Goal: Task Accomplishment & Management: Manage account settings

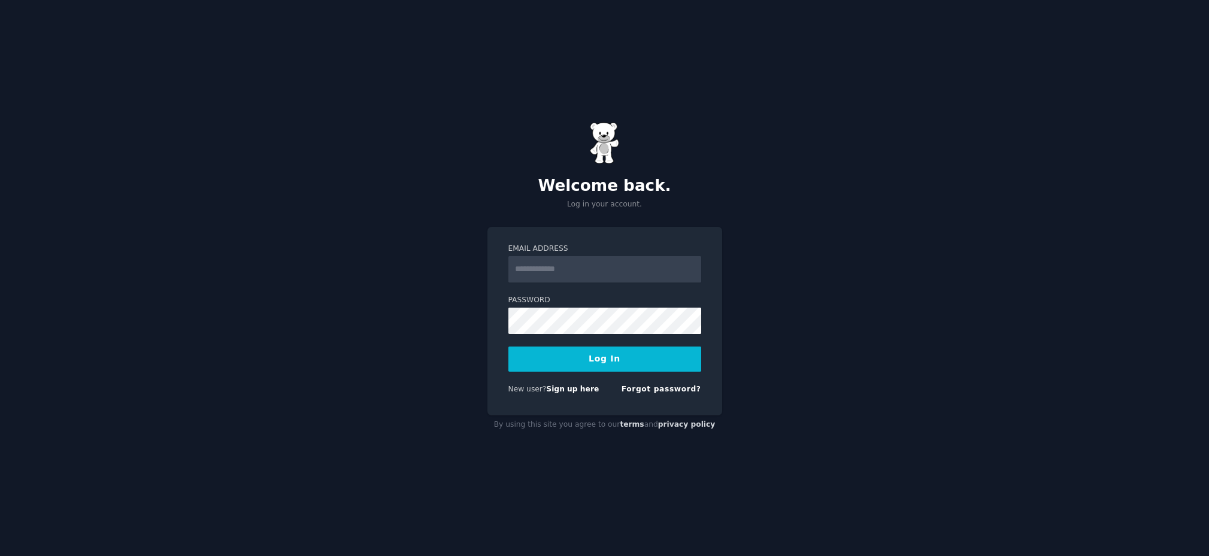
click at [611, 272] on input "Email Address" at bounding box center [604, 269] width 193 height 26
click at [0, 556] on com-1password-button at bounding box center [0, 556] width 0 height 0
click at [618, 263] on input "Email Address" at bounding box center [604, 269] width 193 height 26
type input "**********"
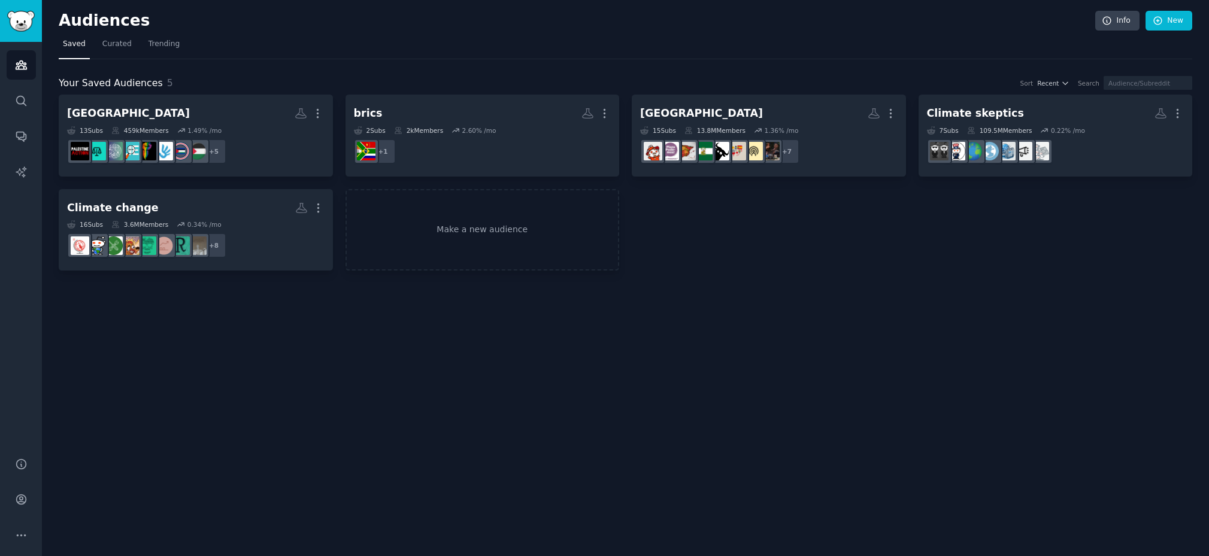
click at [553, 395] on div "Audiences Info New Saved Curated Trending Your Saved Audiences 5 Sort Recent Se…" at bounding box center [625, 278] width 1167 height 556
click at [489, 235] on link "Make a new audience" at bounding box center [483, 230] width 274 height 82
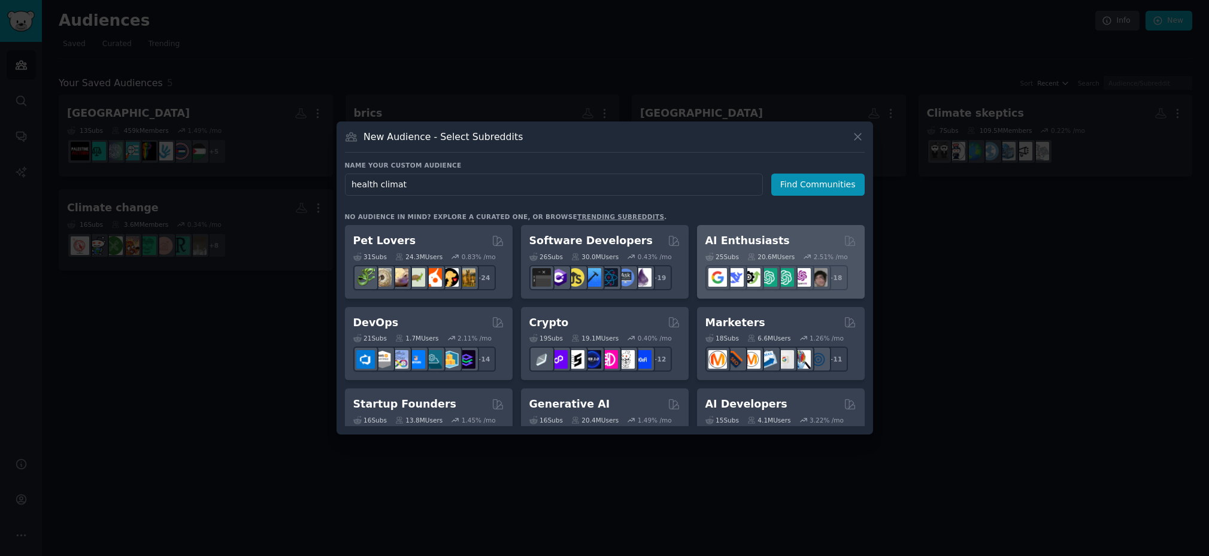
type input "health climate"
click button "Find Communities" at bounding box center [817, 185] width 93 height 22
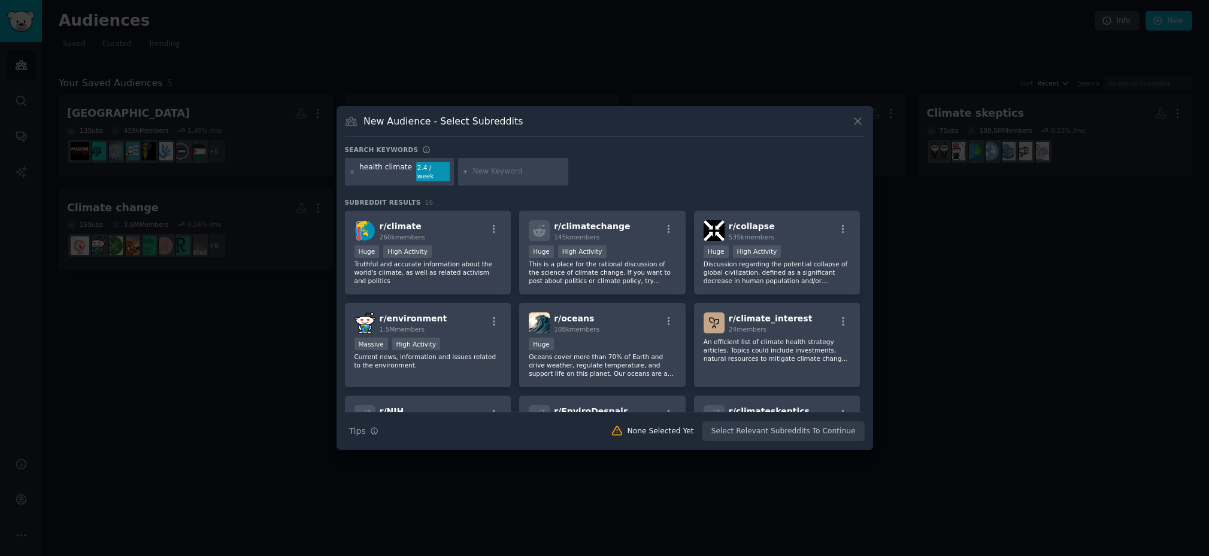
click at [477, 175] on input "text" at bounding box center [518, 171] width 91 height 11
type input "h"
type input "health care climate change"
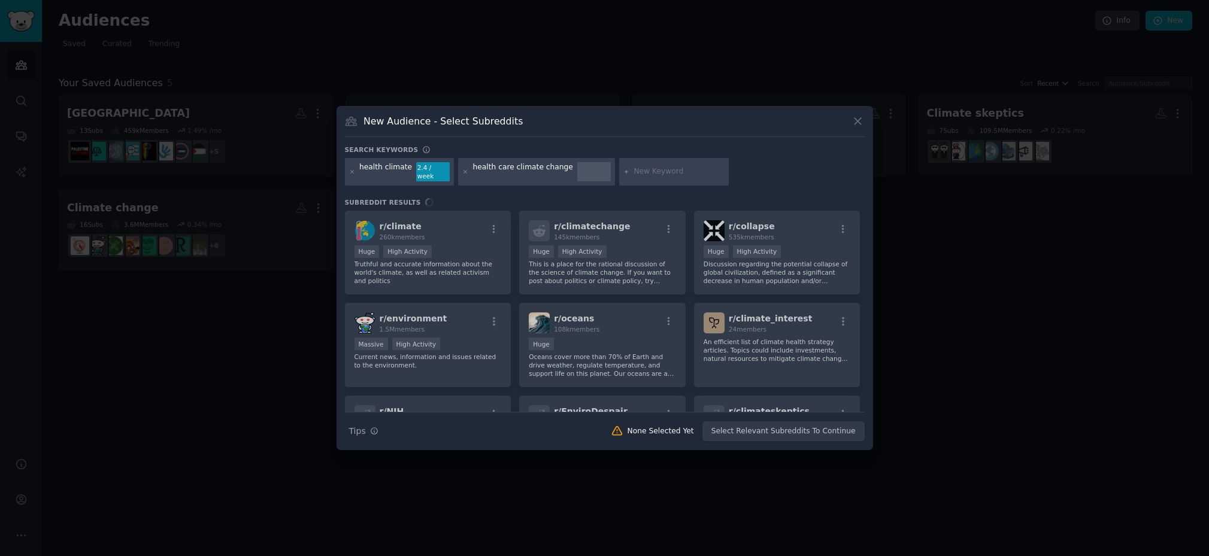
click at [379, 168] on div "health climate" at bounding box center [385, 171] width 53 height 19
click at [410, 171] on div "health climate 2.4 / week" at bounding box center [400, 172] width 110 height 28
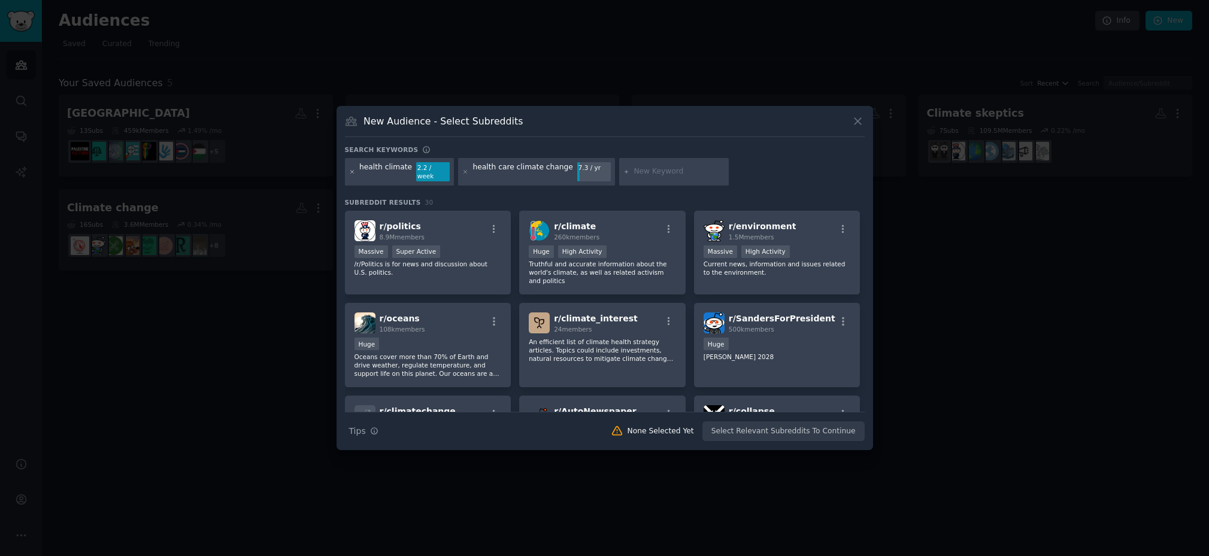
click at [353, 171] on icon at bounding box center [351, 171] width 3 height 3
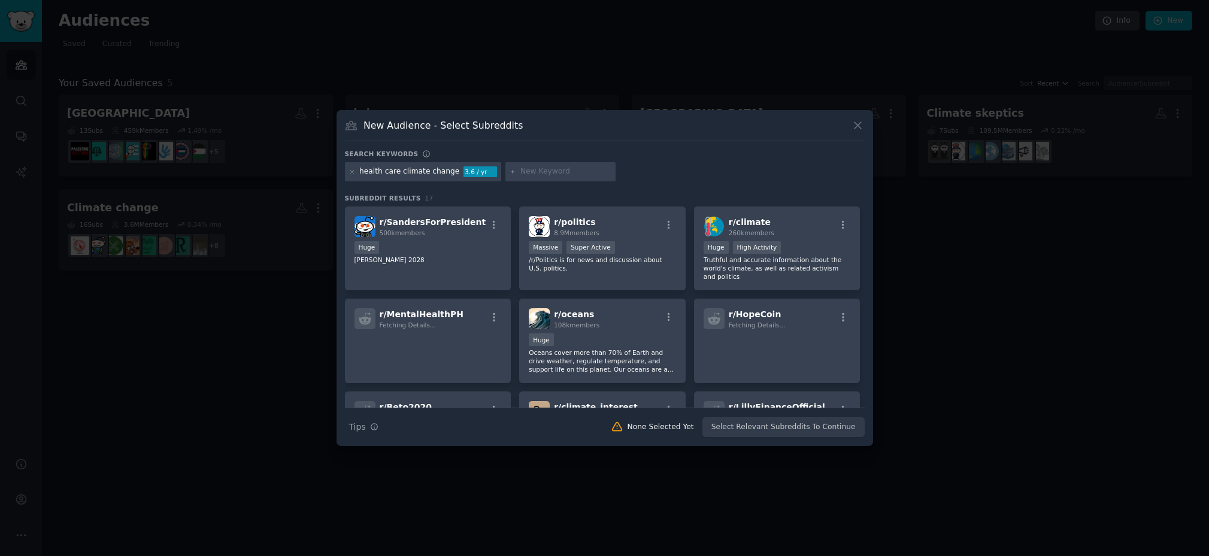
click at [562, 169] on input "text" at bounding box center [565, 171] width 91 height 11
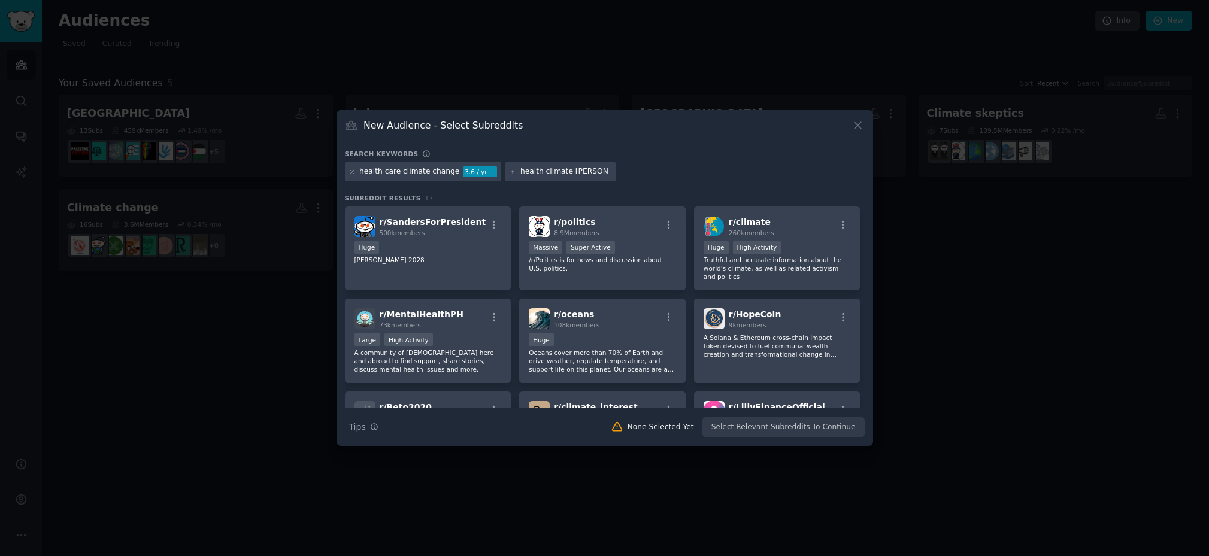
type input "health climate change"
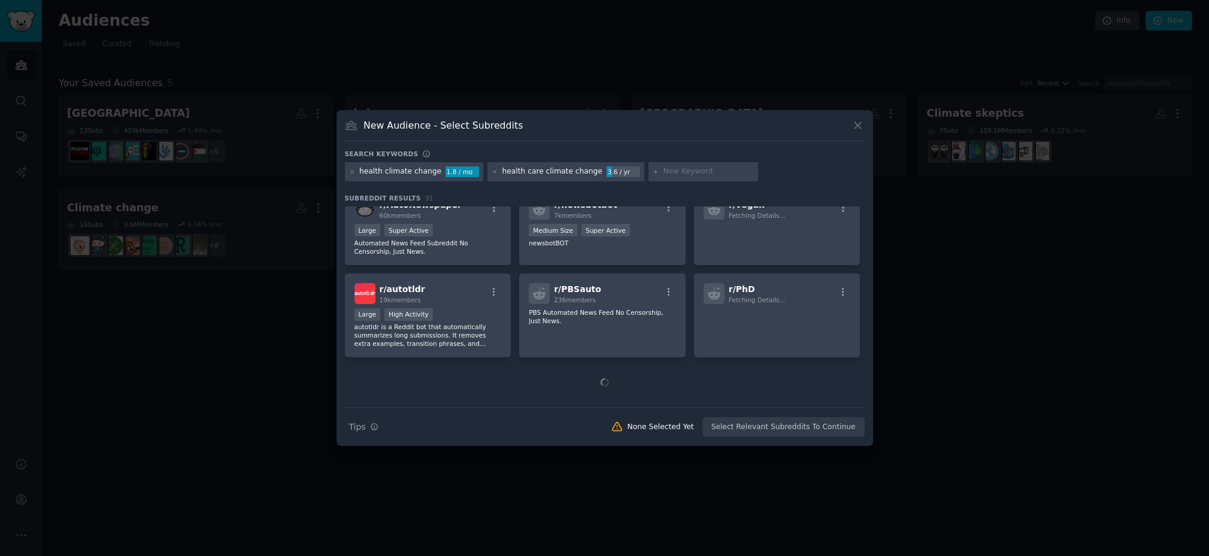
scroll to position [558, 0]
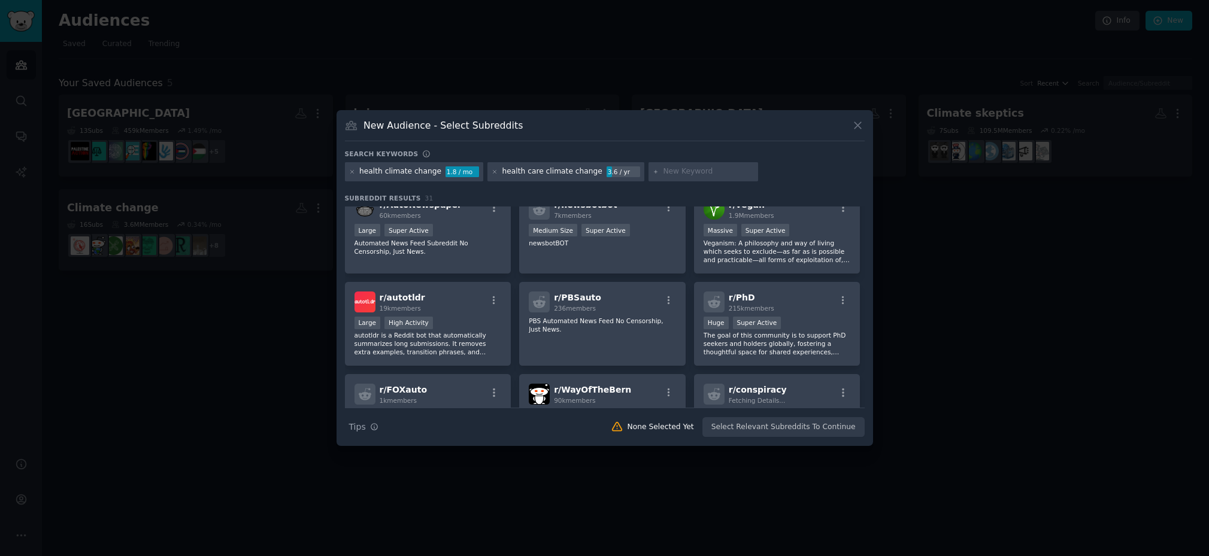
click at [690, 165] on div at bounding box center [704, 171] width 110 height 19
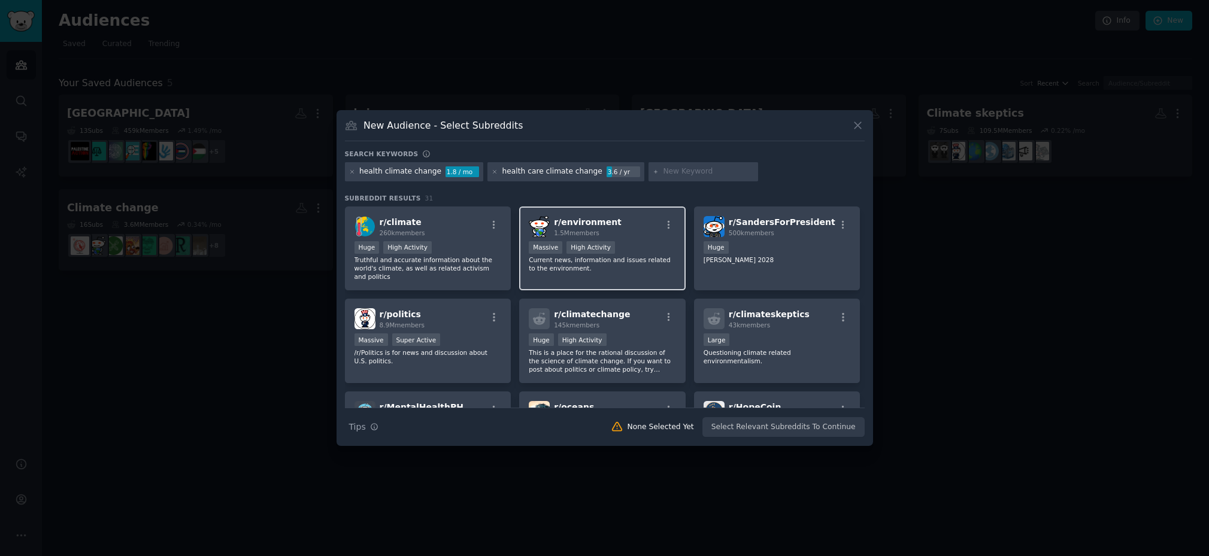
click at [640, 226] on div "r/ environment 1.5M members" at bounding box center [602, 226] width 147 height 21
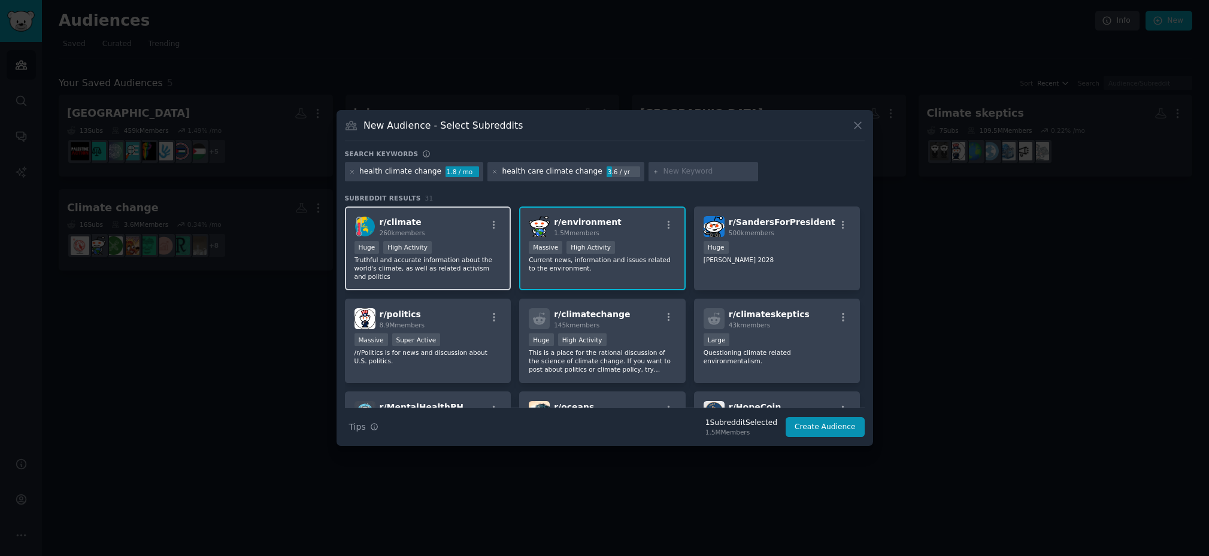
click at [484, 232] on div "r/ climate 260k members" at bounding box center [428, 226] width 147 height 21
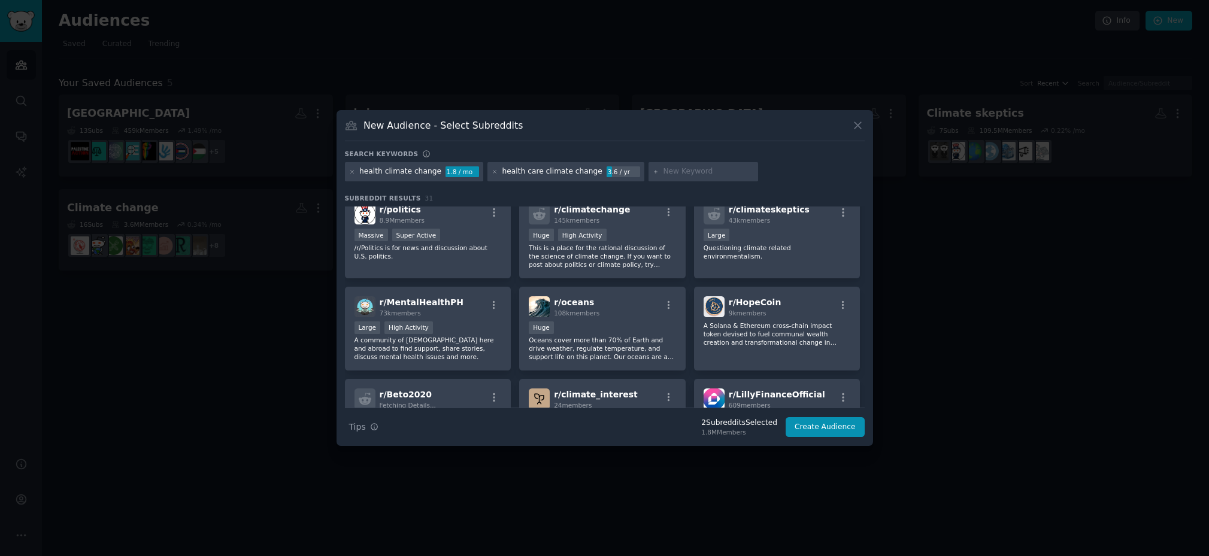
scroll to position [101, 0]
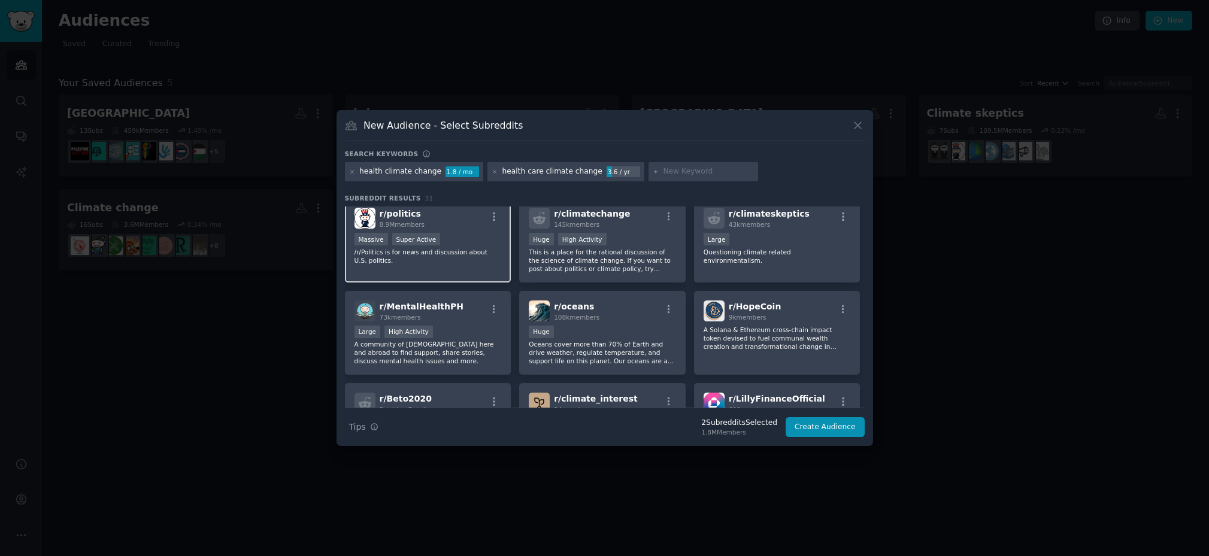
click at [478, 241] on div "Massive Super Active" at bounding box center [428, 240] width 147 height 15
click at [667, 237] on div "Huge High Activity" at bounding box center [602, 240] width 147 height 15
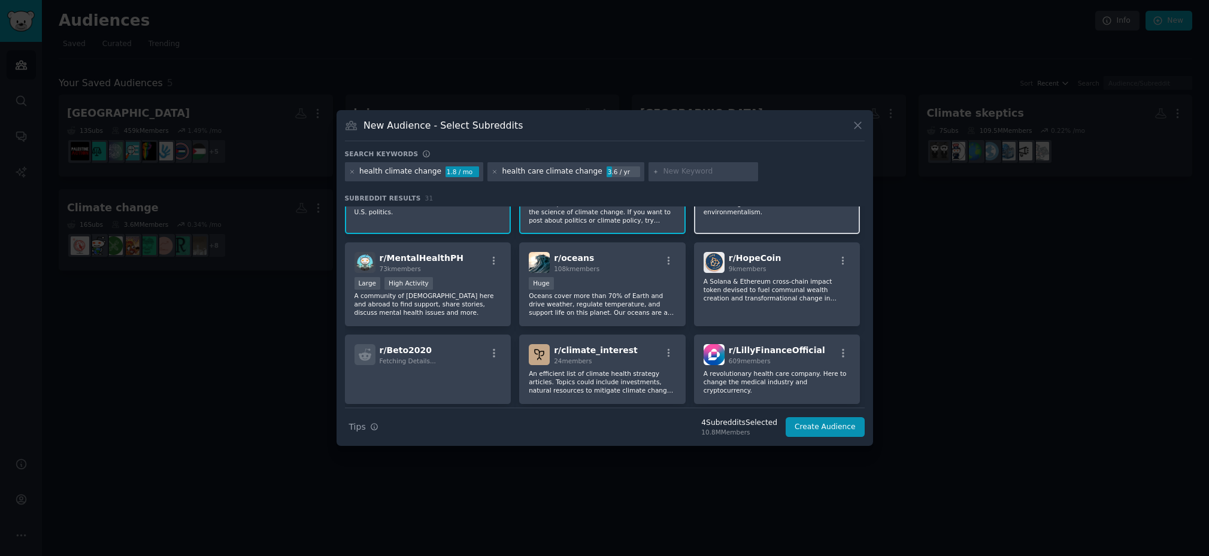
scroll to position [169, 0]
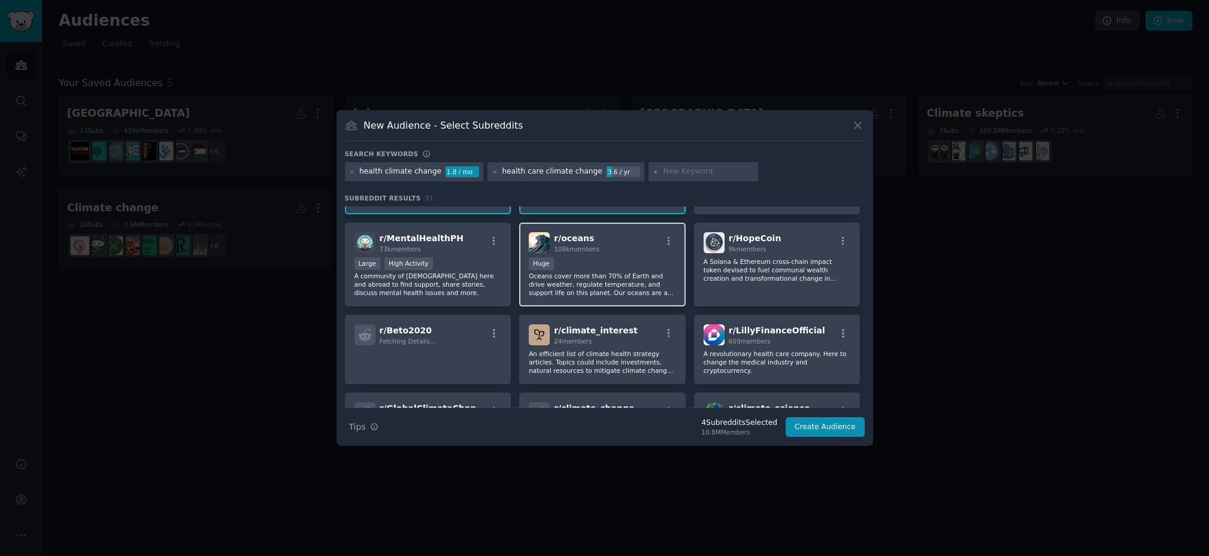
click at [587, 270] on div "100,000 - 1,000,000 members Huge" at bounding box center [602, 265] width 147 height 15
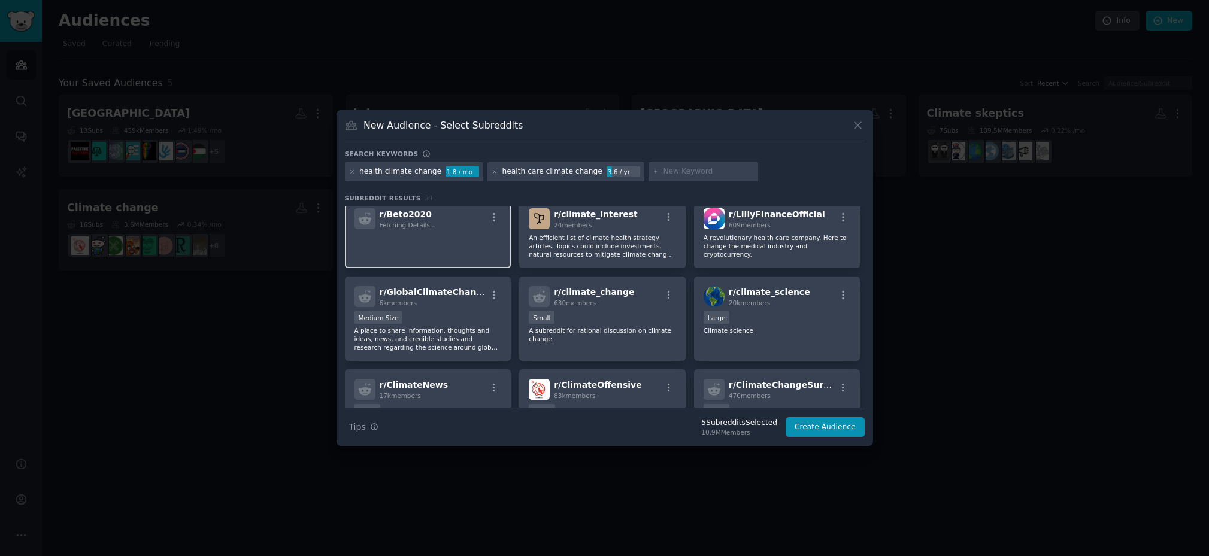
scroll to position [287, 0]
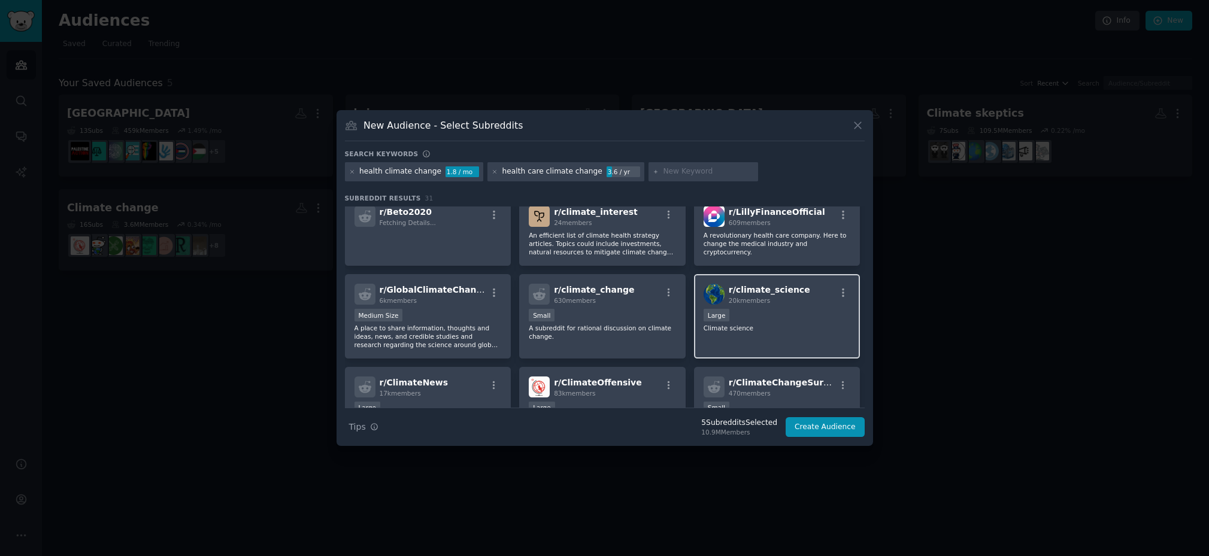
click at [816, 316] on div "10,000 - 100,000 members Large" at bounding box center [777, 316] width 147 height 15
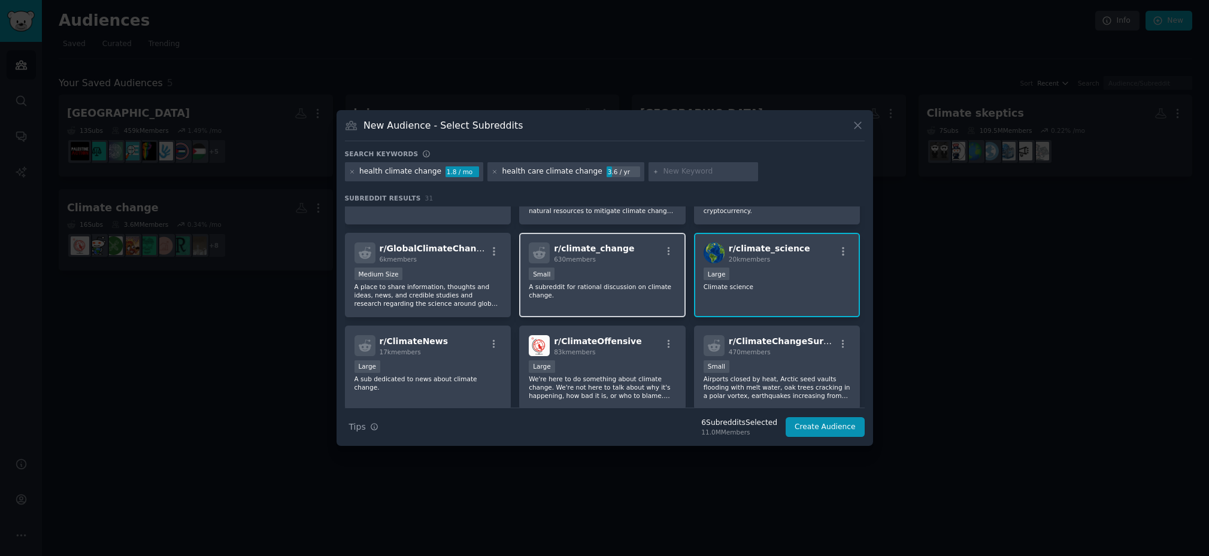
scroll to position [330, 0]
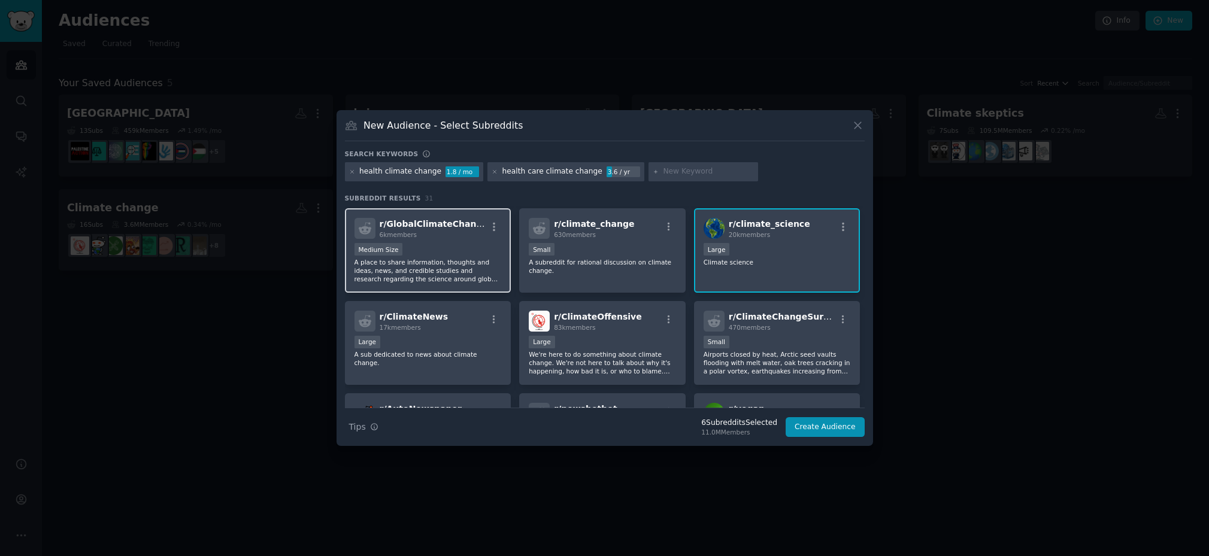
click at [466, 254] on div "Medium Size" at bounding box center [428, 250] width 147 height 15
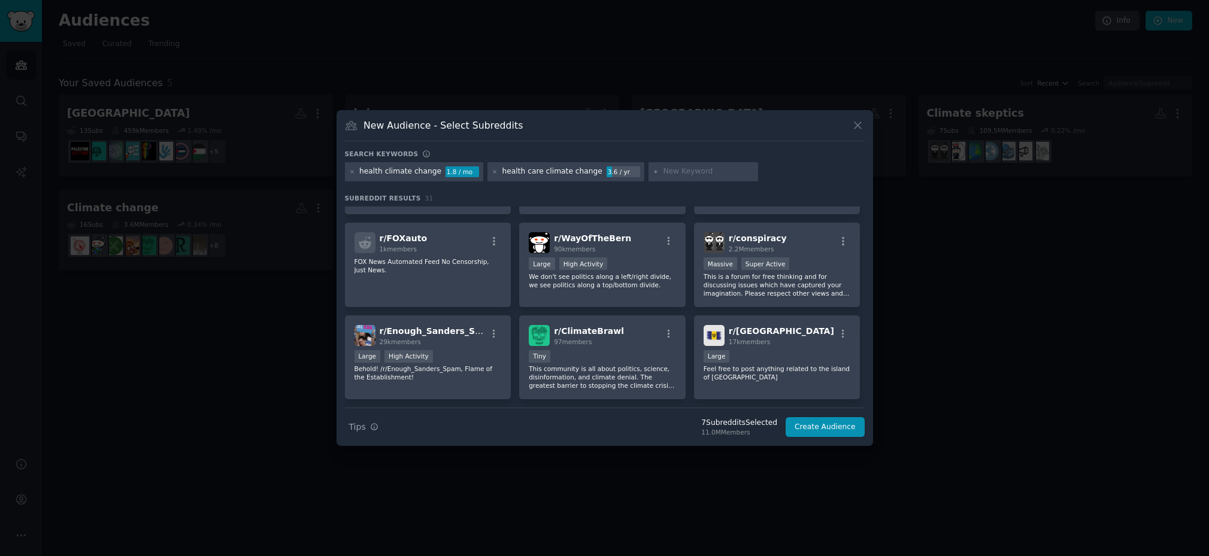
scroll to position [713, 0]
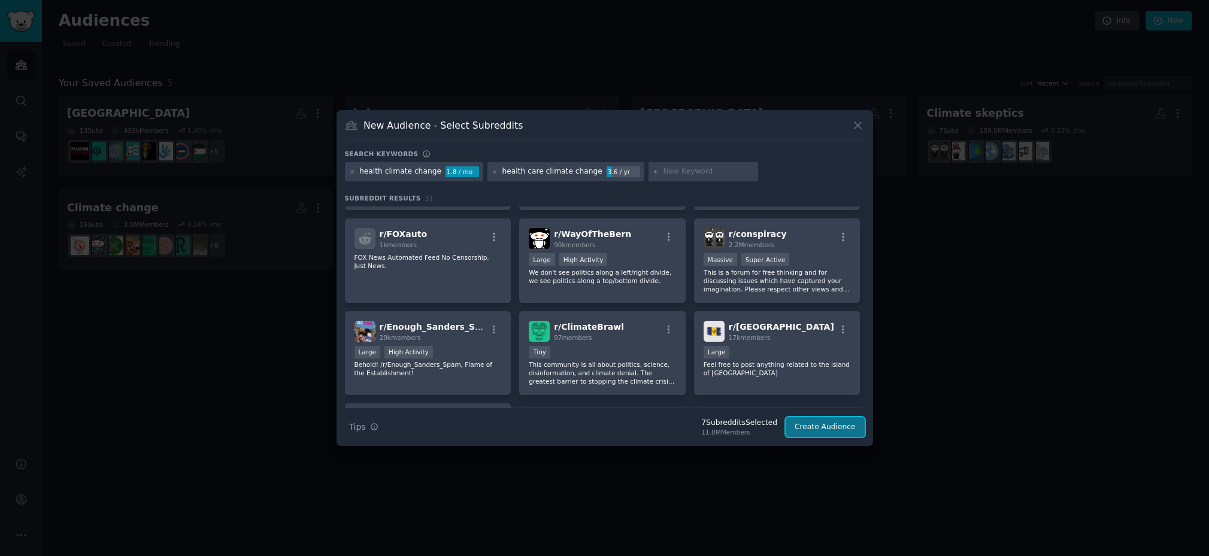
click at [820, 425] on button "Create Audience" at bounding box center [825, 427] width 79 height 20
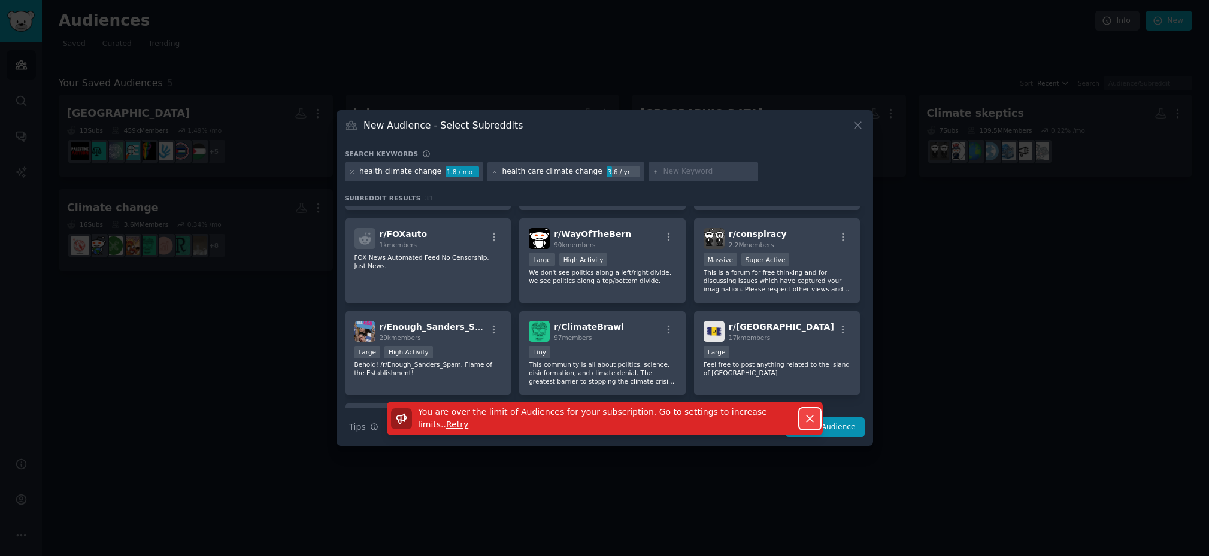
click at [812, 417] on icon "button" at bounding box center [810, 419] width 13 height 13
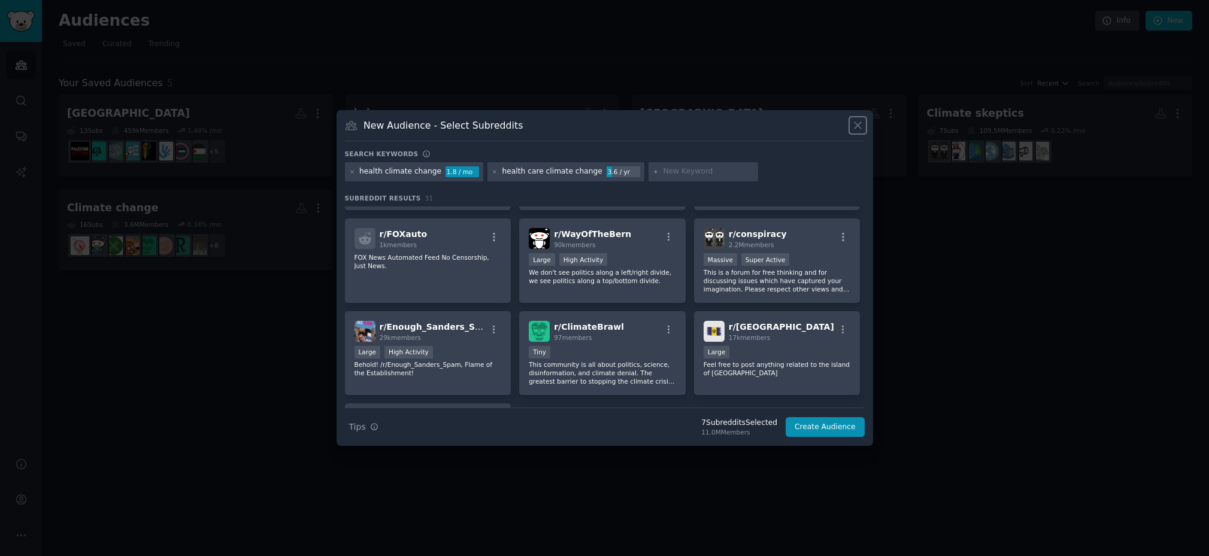
click at [861, 123] on icon at bounding box center [858, 125] width 13 height 13
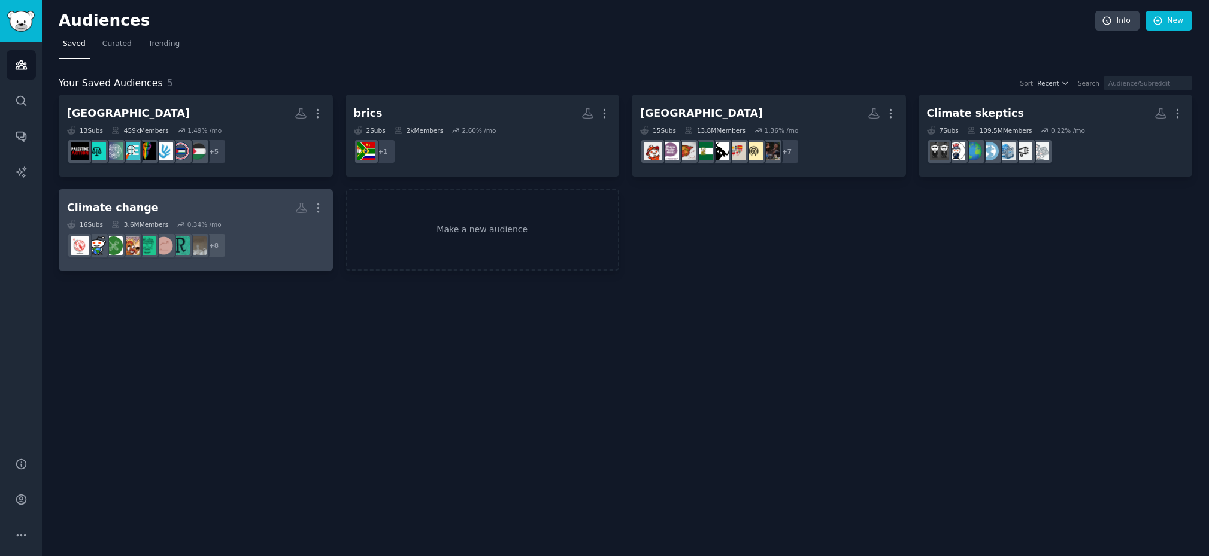
click at [184, 226] on icon at bounding box center [181, 224] width 8 height 8
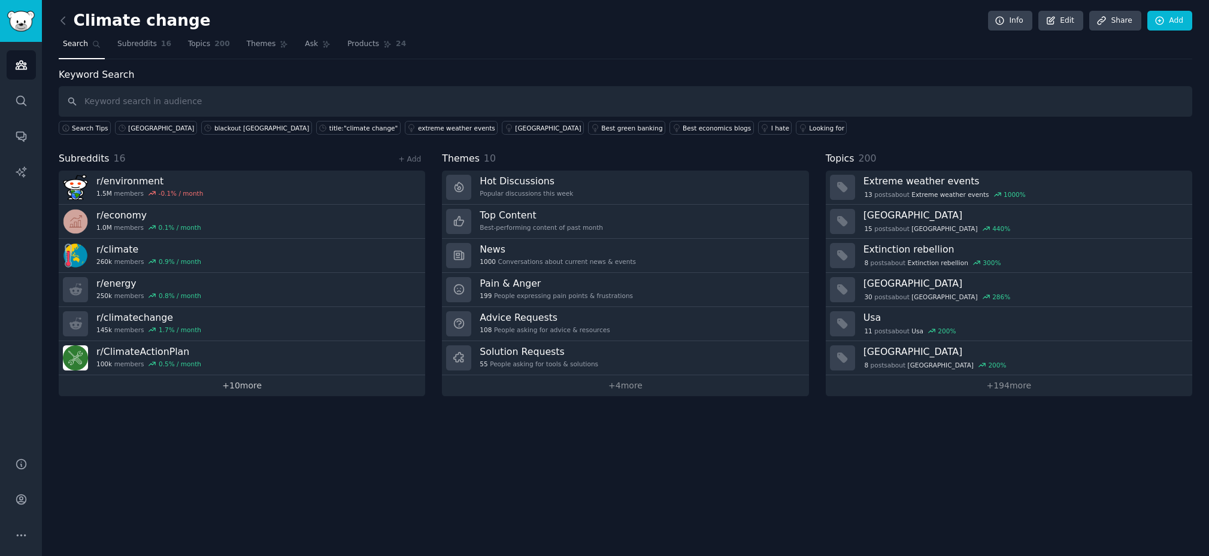
click at [233, 391] on link "+ 10 more" at bounding box center [242, 385] width 366 height 21
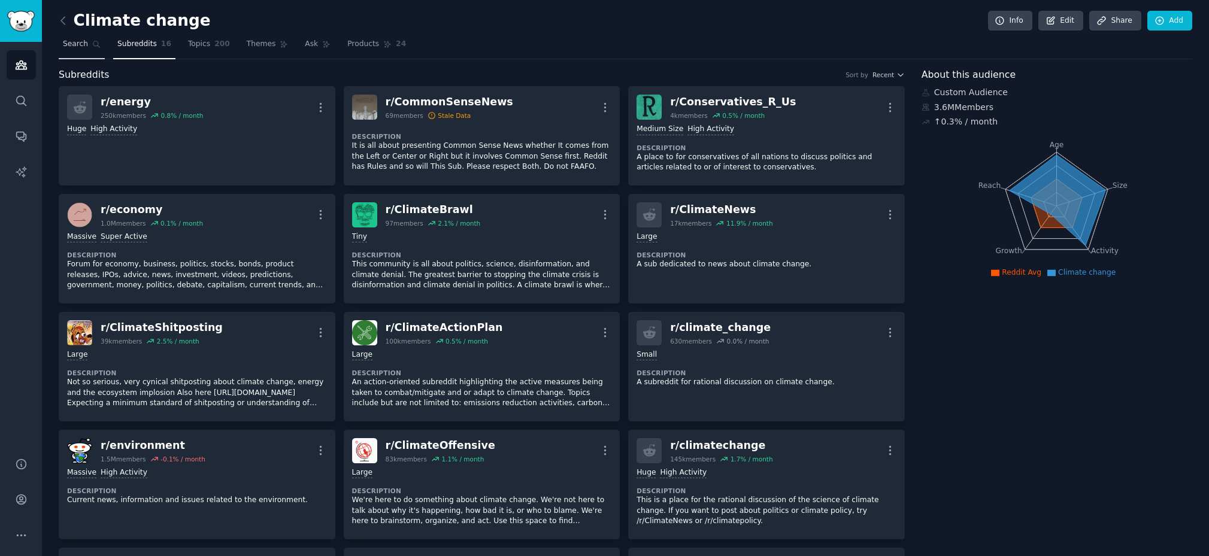
click at [89, 44] on link "Search" at bounding box center [82, 47] width 46 height 25
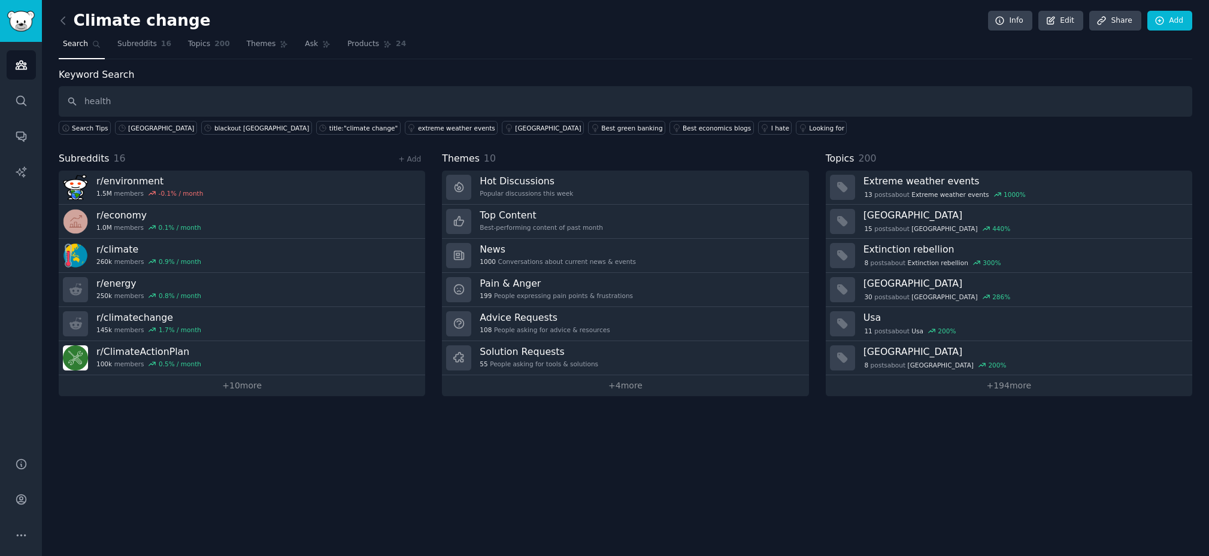
type input "health"
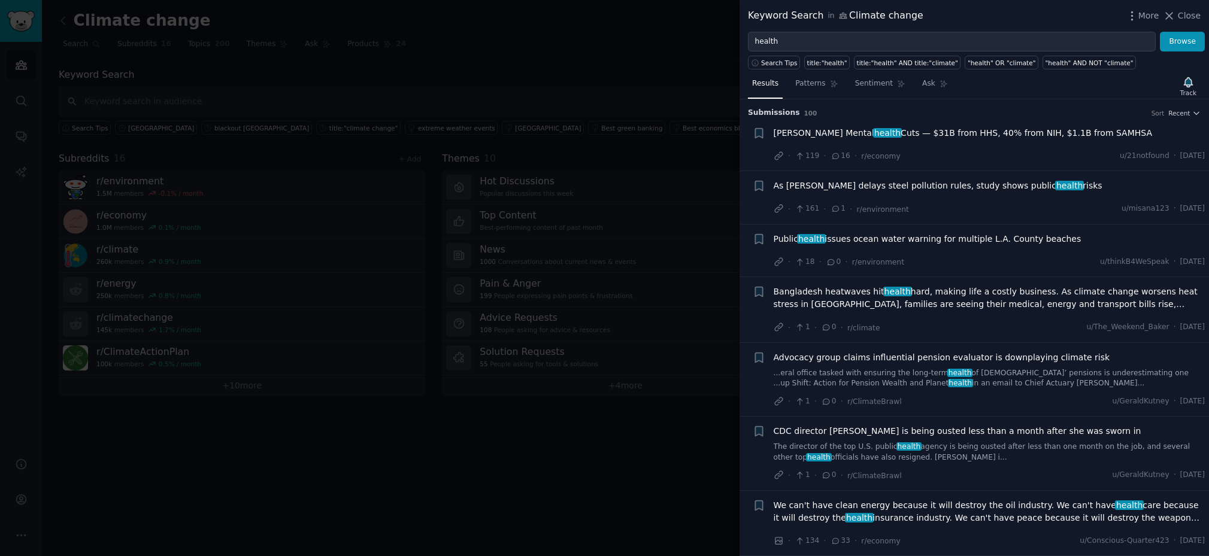
click at [886, 196] on div "As Trump delays steel pollution rules, study shows public health risks" at bounding box center [990, 188] width 432 height 17
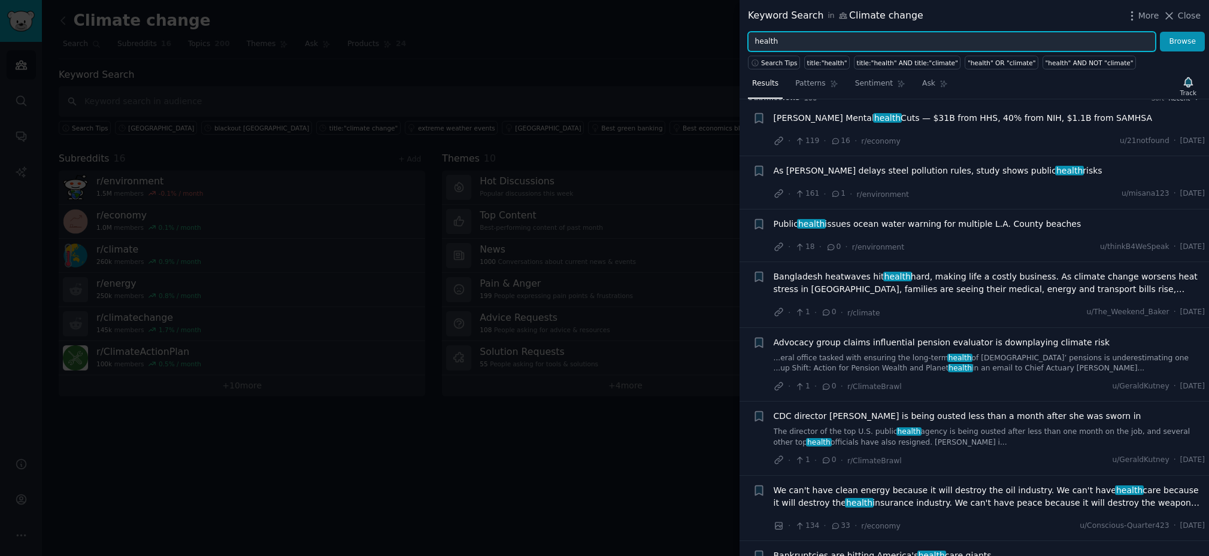
click at [865, 40] on input "health" at bounding box center [952, 42] width 408 height 20
type input "health climate"
click at [1160, 32] on button "Browse" at bounding box center [1182, 42] width 45 height 20
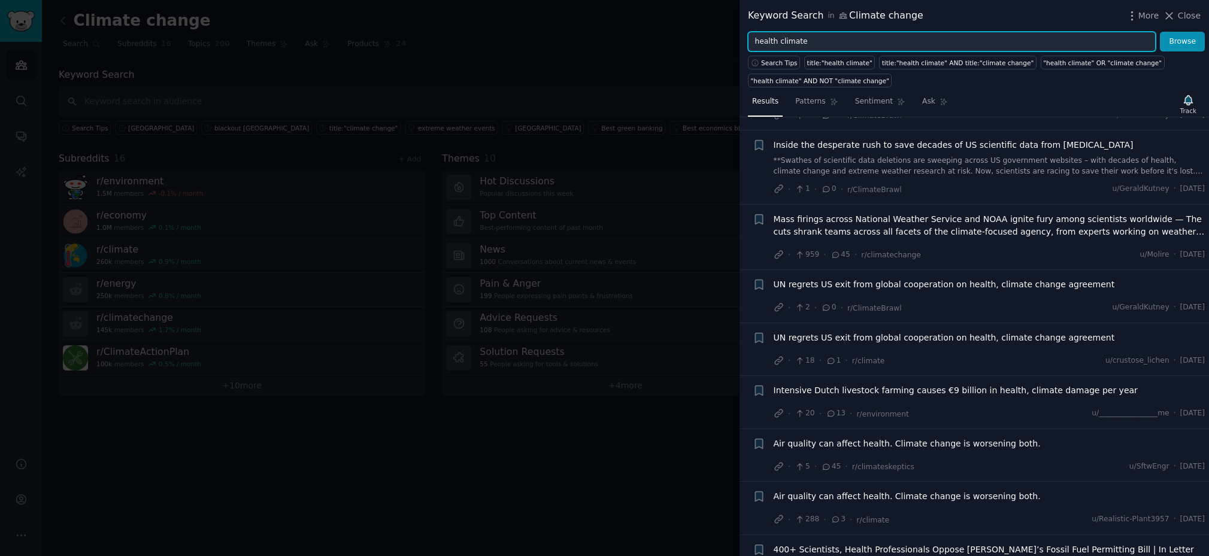
scroll to position [126, 0]
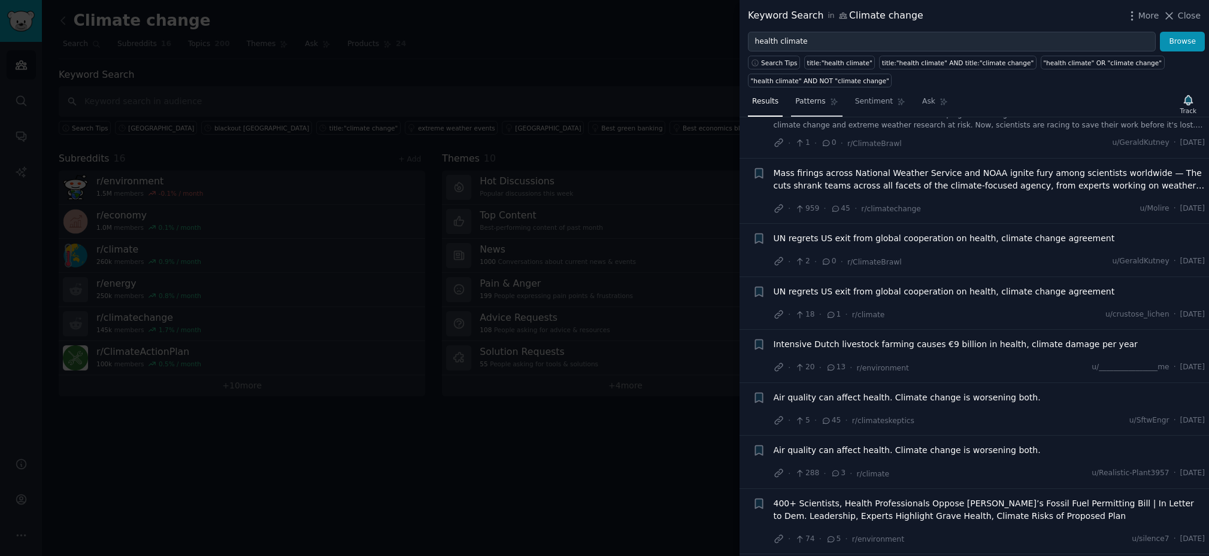
click at [819, 96] on span "Patterns" at bounding box center [810, 101] width 30 height 11
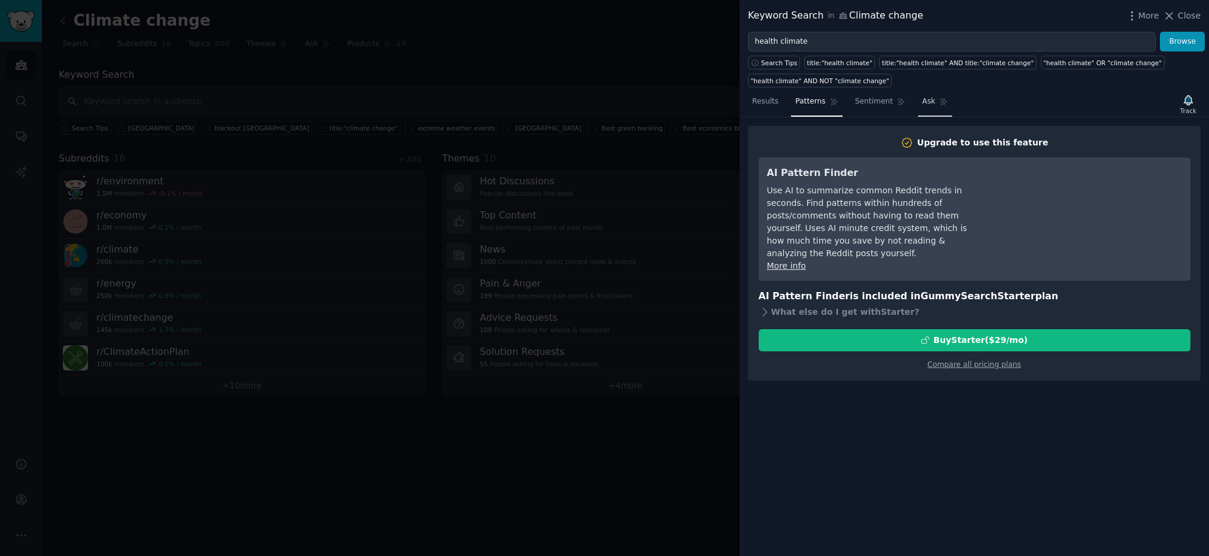
click at [931, 116] on link "Ask" at bounding box center [935, 104] width 34 height 25
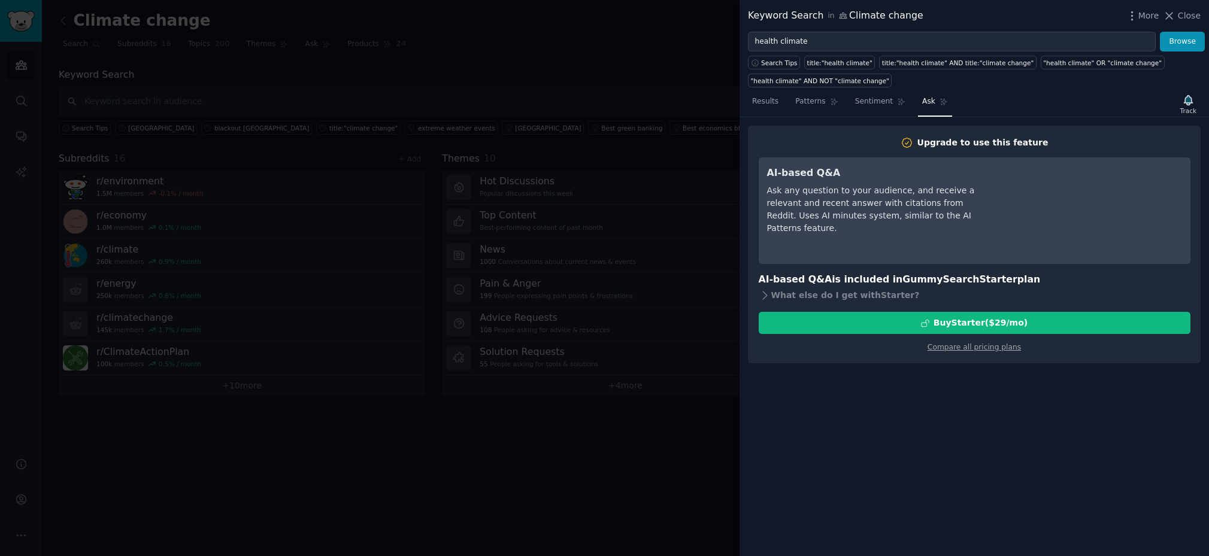
click at [689, 60] on div at bounding box center [604, 278] width 1209 height 556
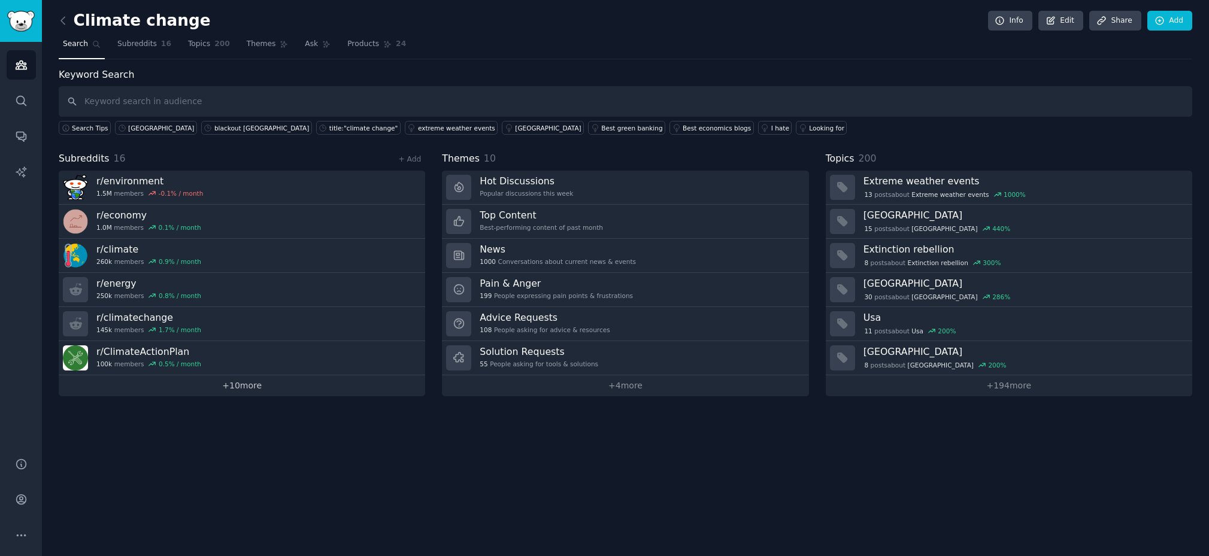
click at [256, 386] on link "+ 10 more" at bounding box center [242, 385] width 366 height 21
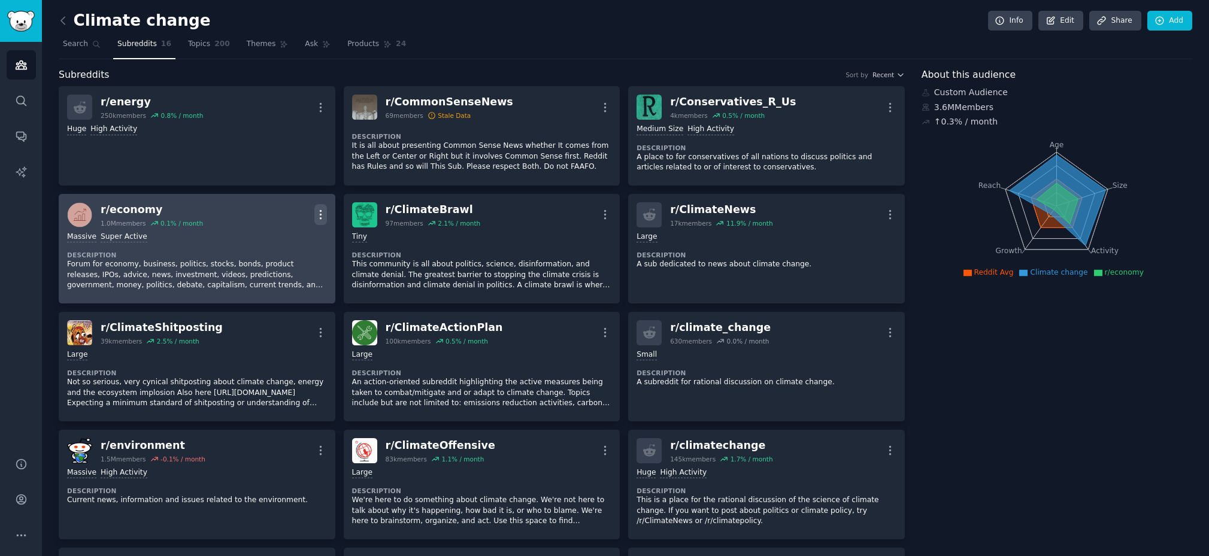
click at [321, 213] on icon "button" at bounding box center [320, 214] width 13 height 13
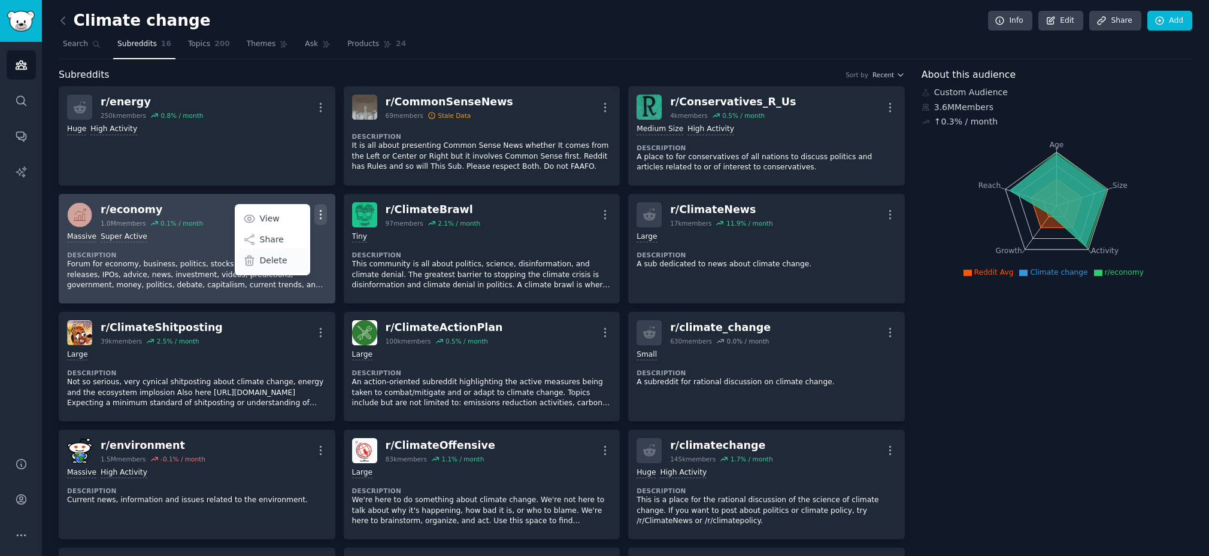
click at [284, 256] on p "Delete" at bounding box center [274, 261] width 28 height 13
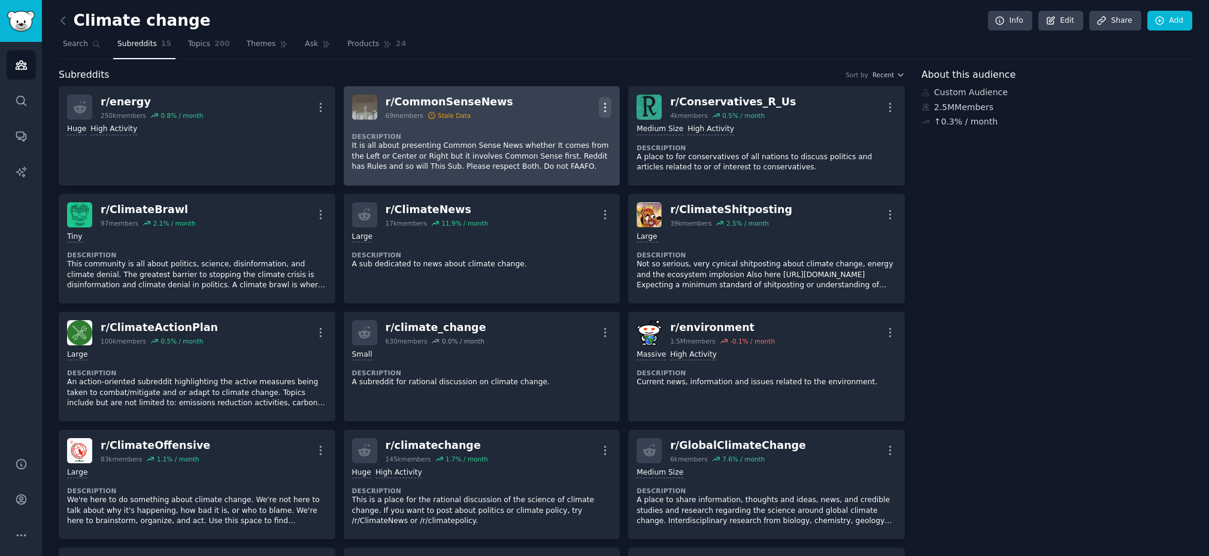
click at [607, 98] on button "More" at bounding box center [605, 107] width 13 height 21
click at [578, 156] on div "Delete" at bounding box center [557, 153] width 71 height 25
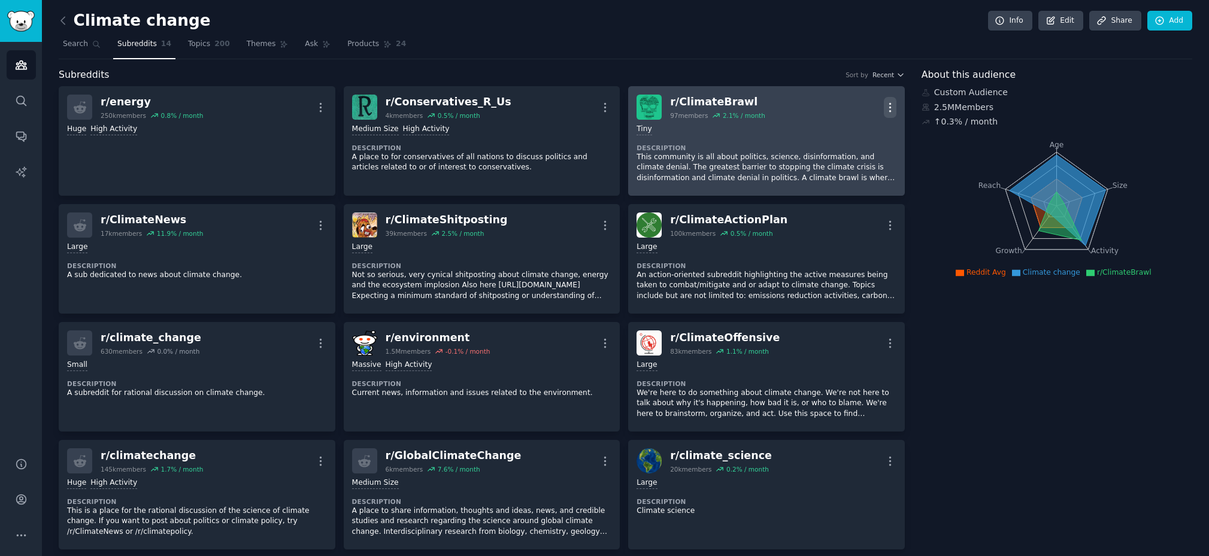
click at [887, 101] on icon "button" at bounding box center [890, 107] width 13 height 13
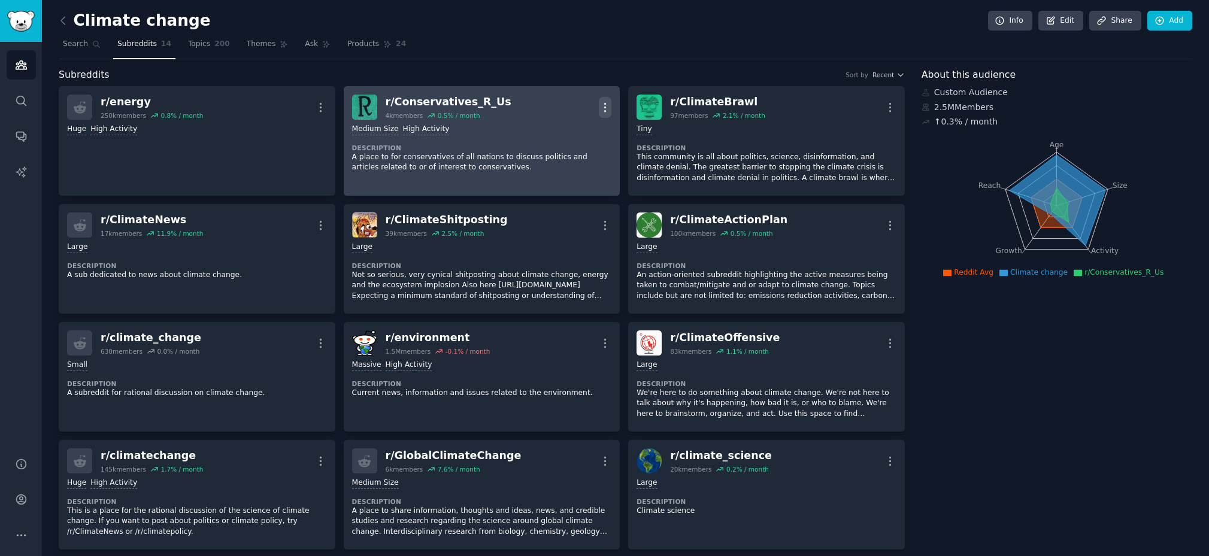
click at [601, 103] on icon "button" at bounding box center [605, 107] width 13 height 13
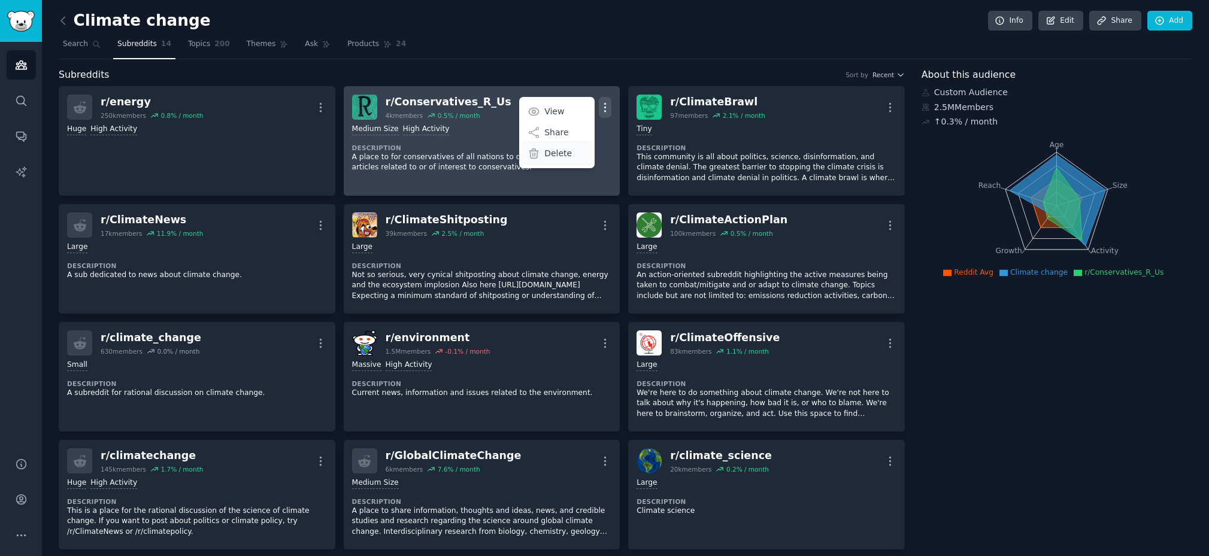
click at [570, 153] on div "Delete" at bounding box center [557, 153] width 71 height 25
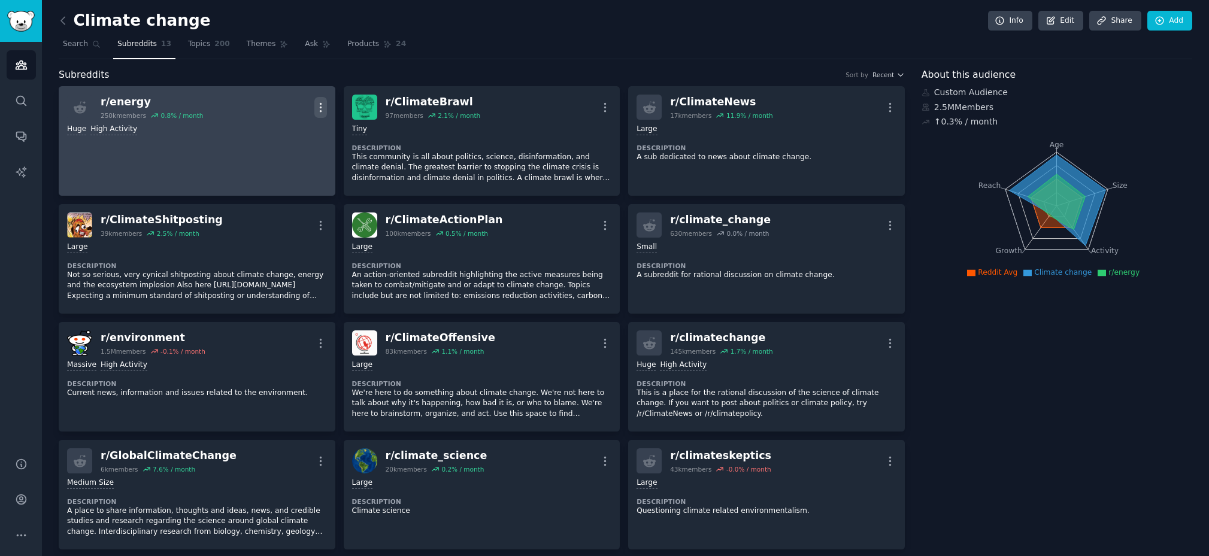
click at [321, 108] on icon "button" at bounding box center [320, 107] width 13 height 13
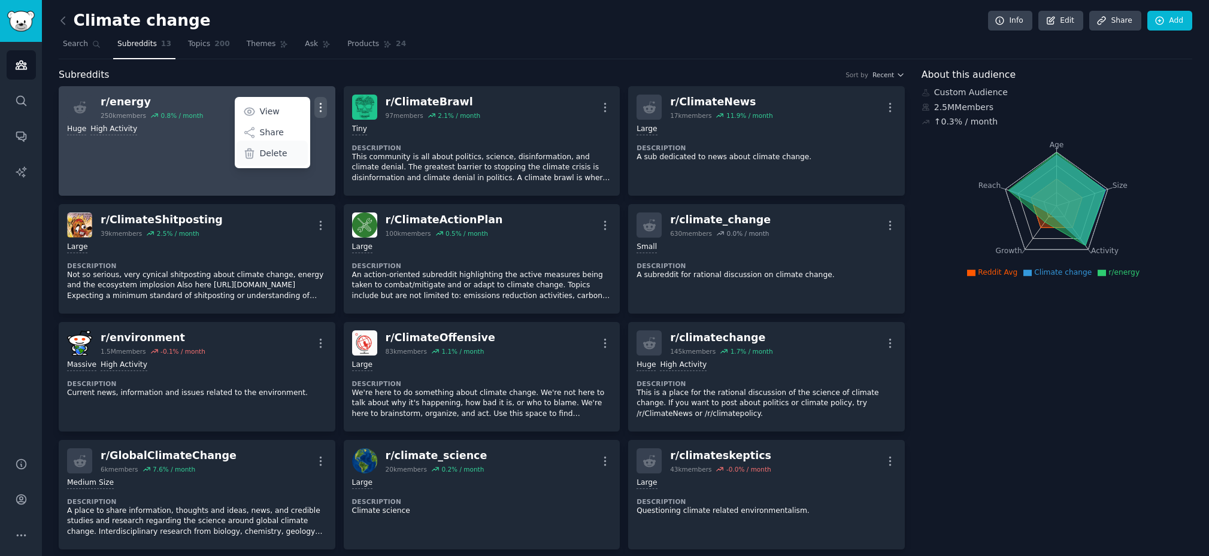
click at [286, 156] on div "Delete" at bounding box center [272, 153] width 71 height 25
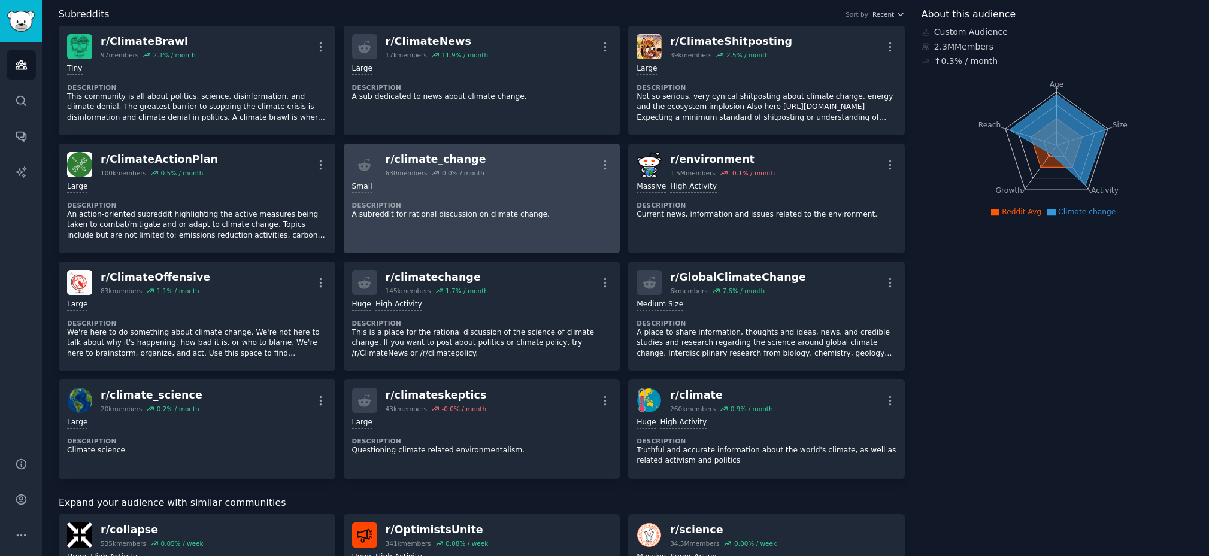
scroll to position [62, 0]
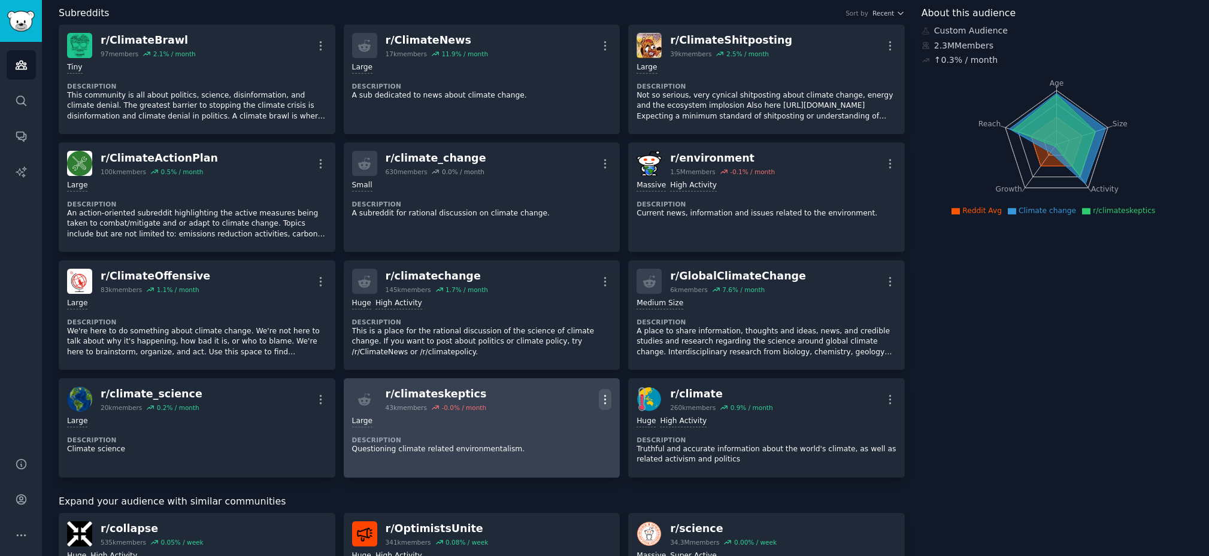
click at [607, 399] on icon "button" at bounding box center [605, 399] width 13 height 13
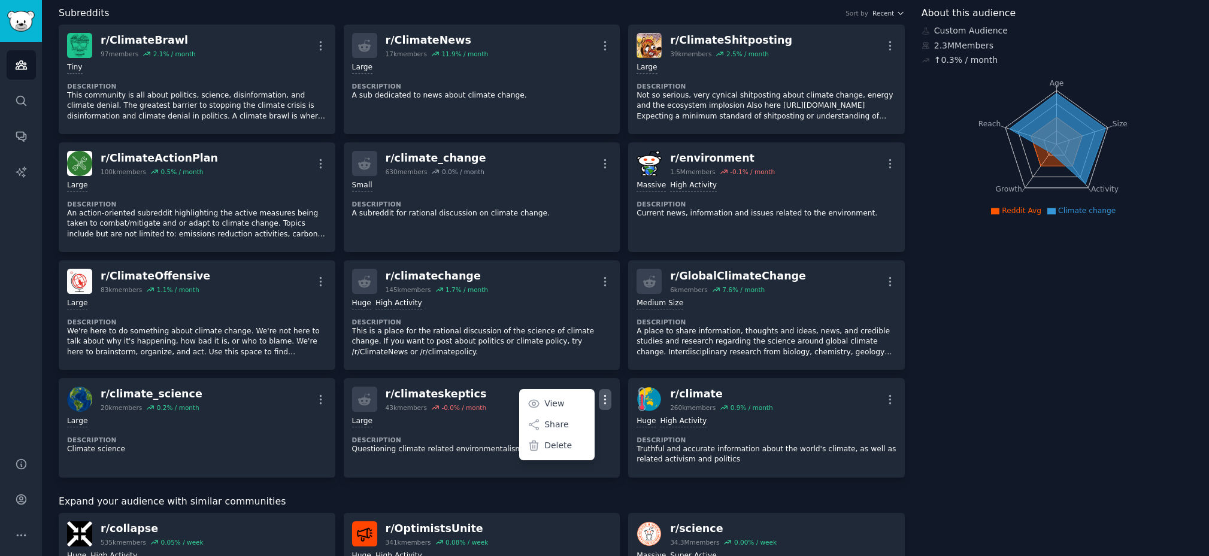
click at [1067, 424] on div "About this audience Custom Audience 2.3M Members ↑ 0.3 % / month Age Size Activ…" at bounding box center [1057, 541] width 271 height 1070
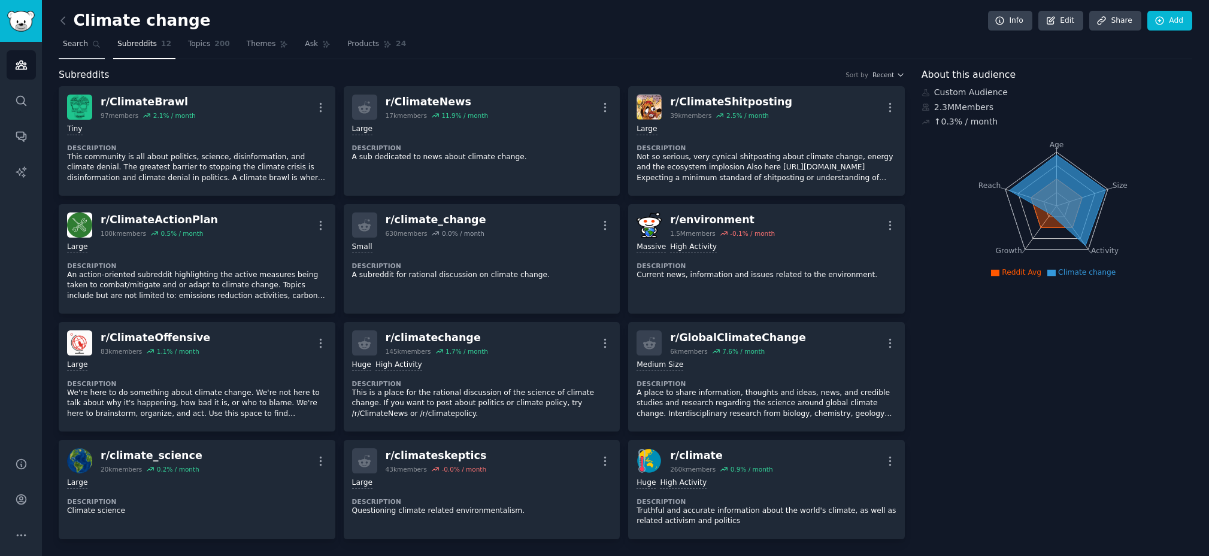
click at [92, 45] on icon at bounding box center [96, 44] width 8 height 8
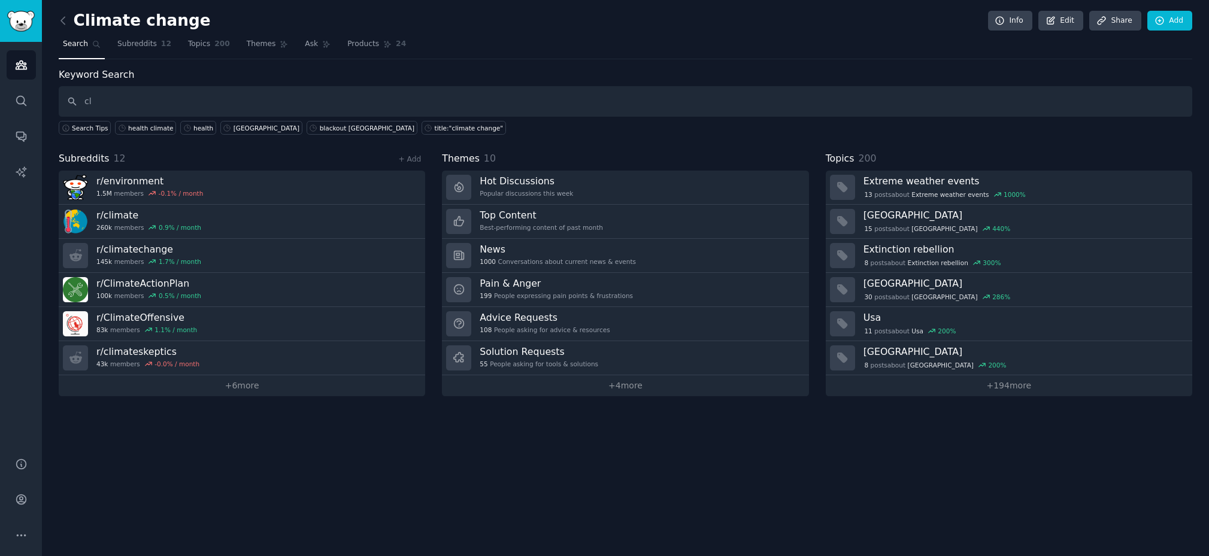
type input "c"
type input "health"
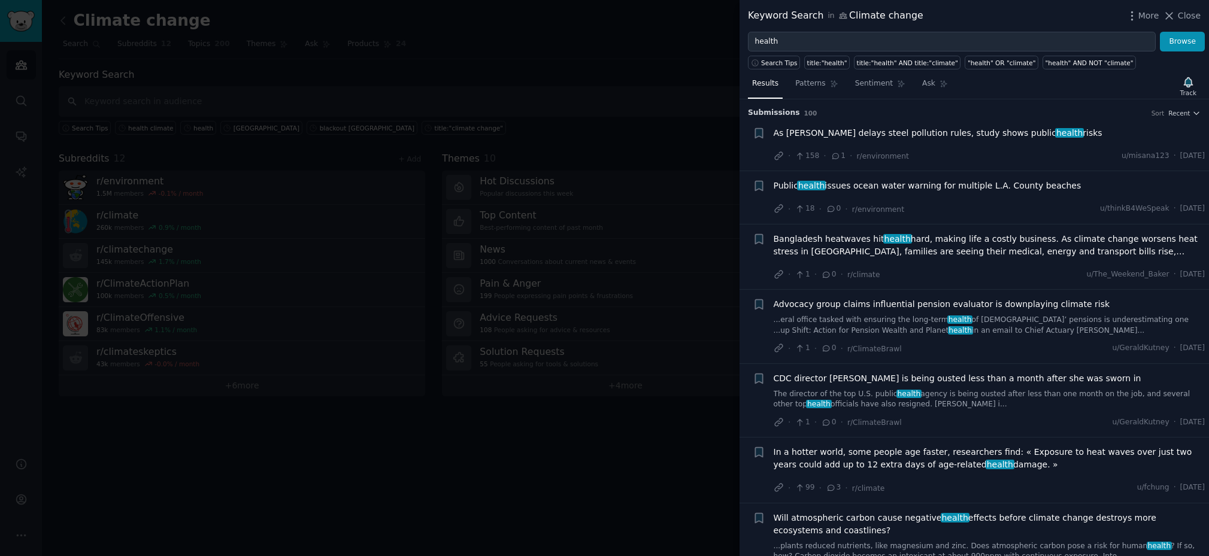
click at [628, 113] on div at bounding box center [604, 278] width 1209 height 556
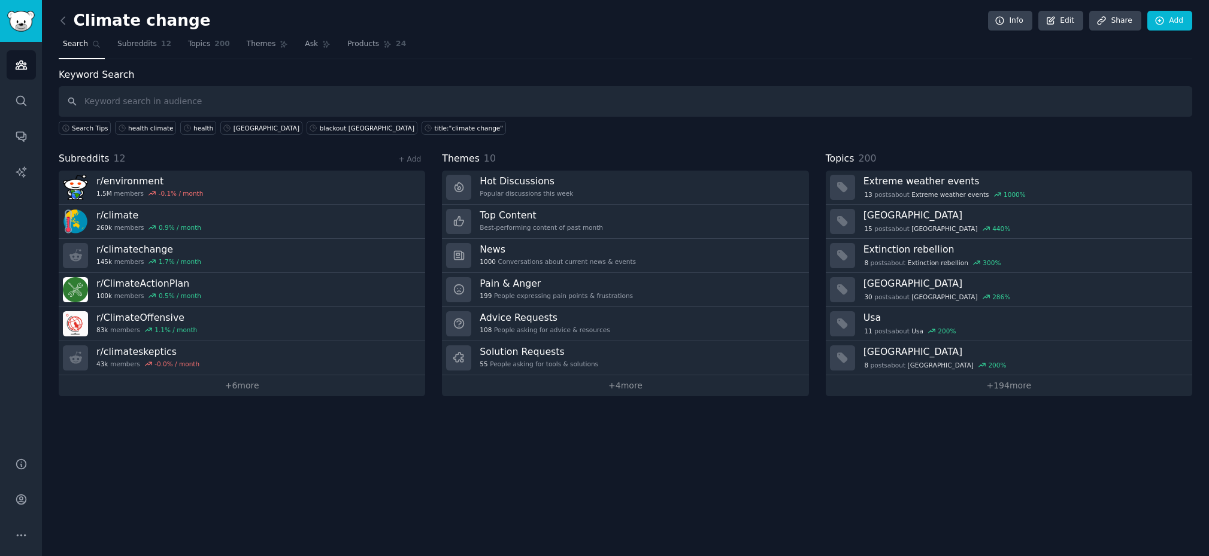
click at [511, 62] on div "Climate change Info Edit Share Add Search Subreddits 12 Topics 200 Themes Ask P…" at bounding box center [626, 207] width 1134 height 380
click at [255, 392] on link "+ 6 more" at bounding box center [242, 385] width 366 height 21
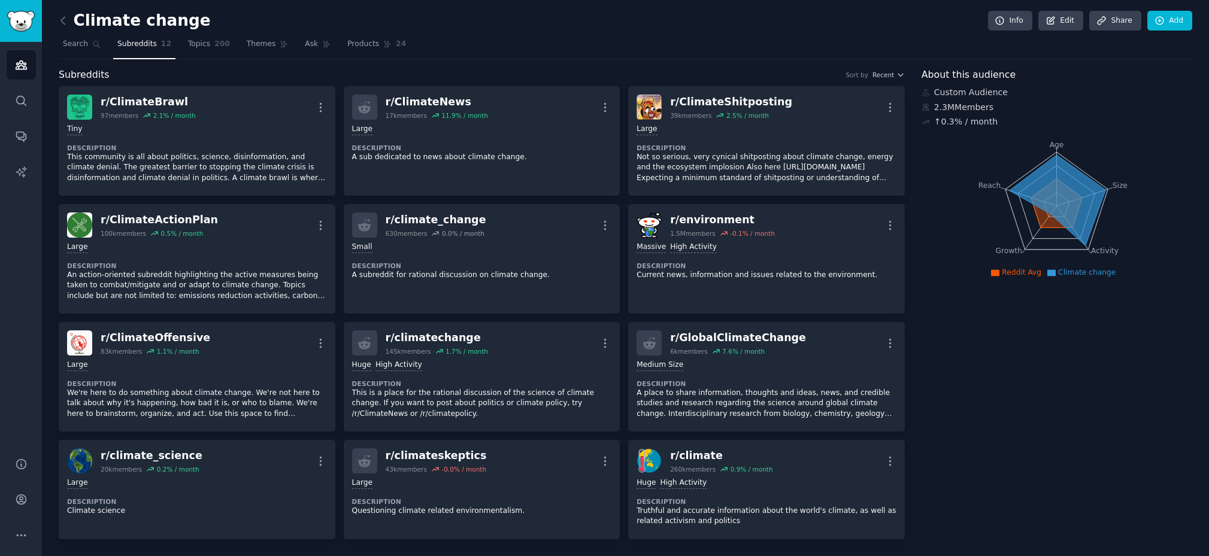
click at [1047, 135] on icon "Age Size Activity Growth Reach" at bounding box center [1057, 206] width 270 height 151
click at [26, 17] on img "Sidebar" at bounding box center [21, 21] width 28 height 21
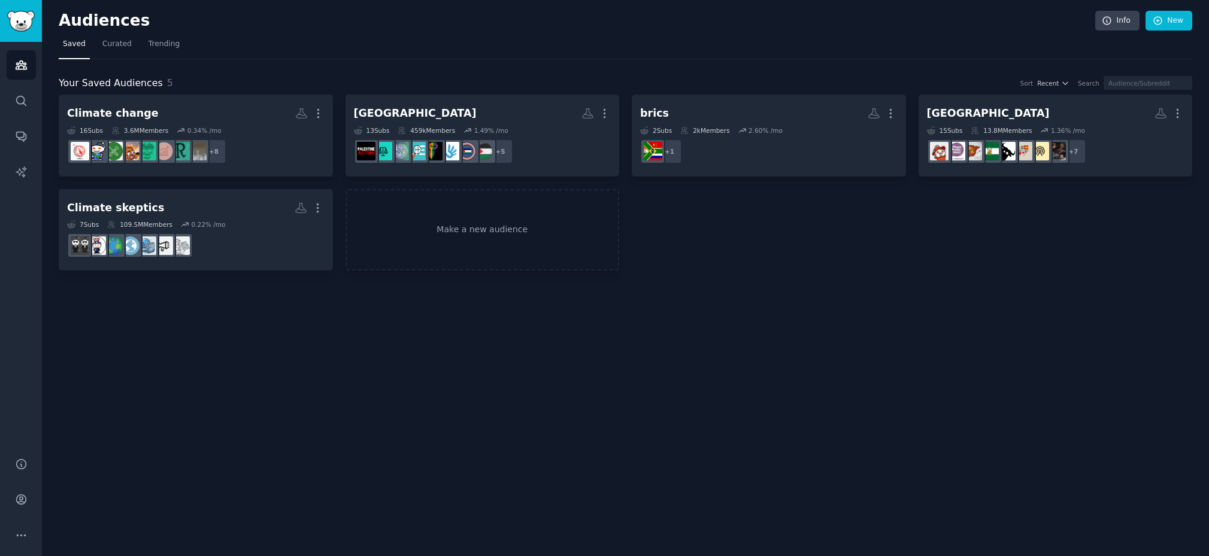
click at [842, 379] on div "Audiences Info New Saved Curated Trending Your Saved Audiences 5 Sort Recent Se…" at bounding box center [625, 278] width 1167 height 556
